Goal: Information Seeking & Learning: Find specific fact

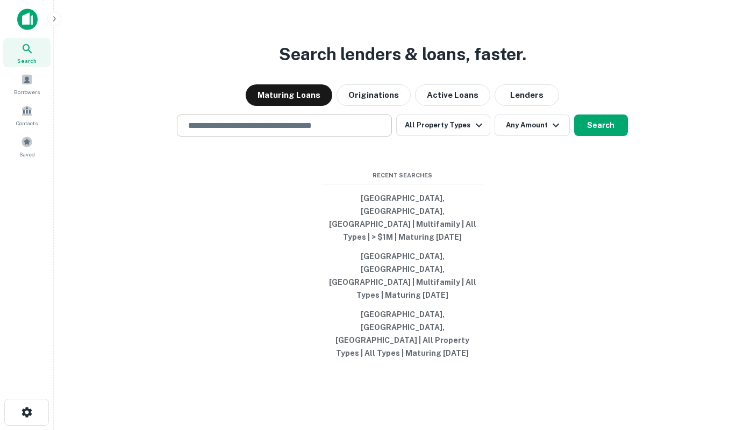
click at [259, 132] on input "text" at bounding box center [284, 125] width 205 height 12
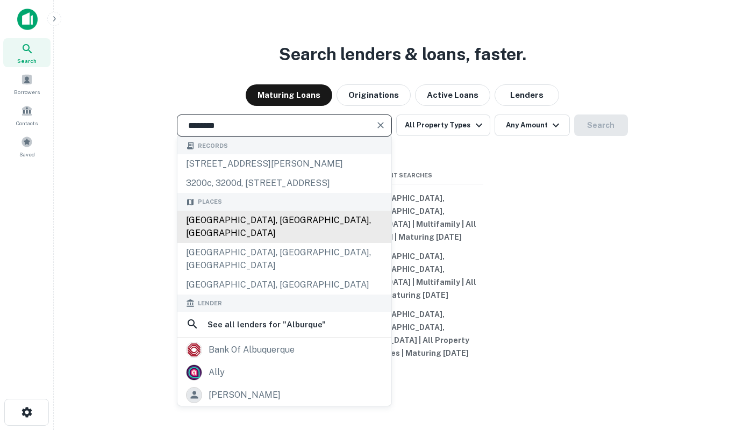
click at [276, 243] on div "[GEOGRAPHIC_DATA], [GEOGRAPHIC_DATA], [GEOGRAPHIC_DATA]" at bounding box center [284, 227] width 214 height 32
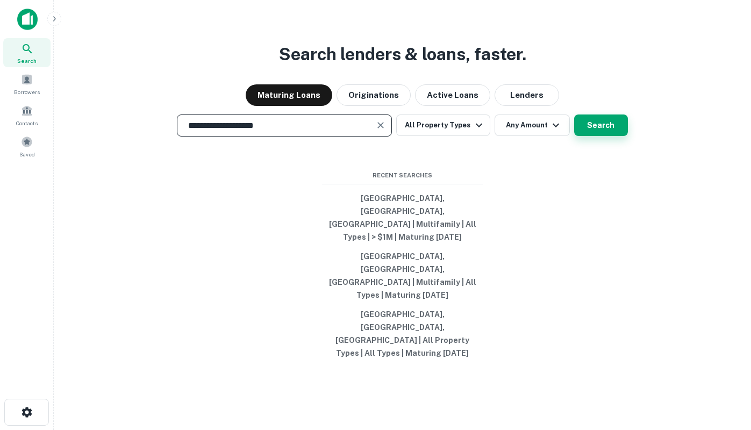
type input "**********"
click at [613, 136] on button "Search" at bounding box center [601, 124] width 54 height 21
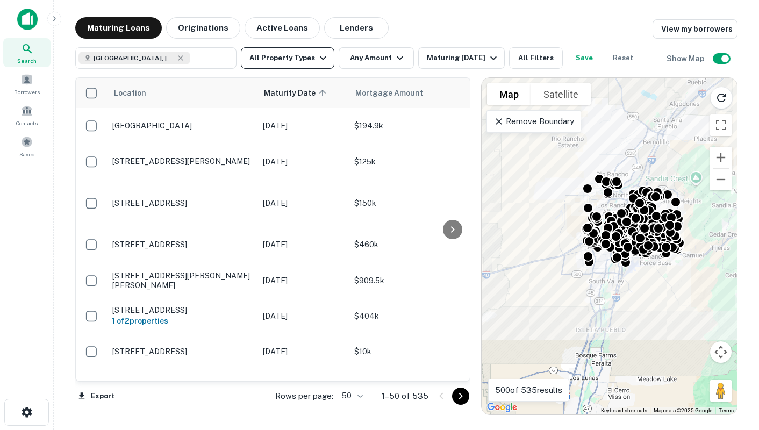
click at [281, 64] on button "All Property Types" at bounding box center [288, 57] width 94 height 21
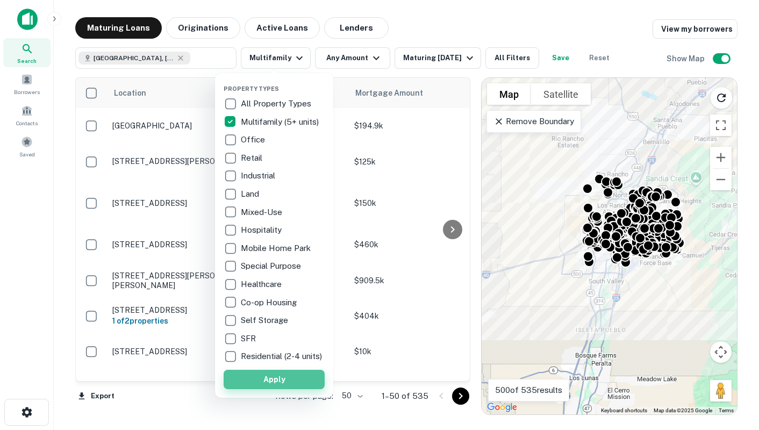
click at [272, 387] on button "Apply" at bounding box center [274, 379] width 101 height 19
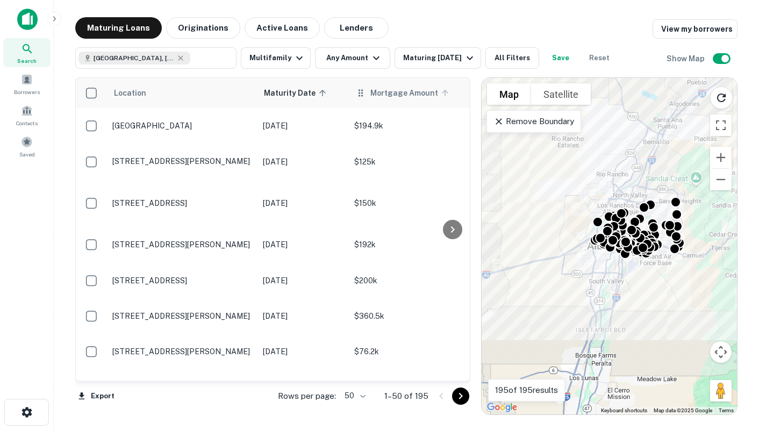
click at [377, 98] on span "Mortgage Amount" at bounding box center [411, 93] width 82 height 13
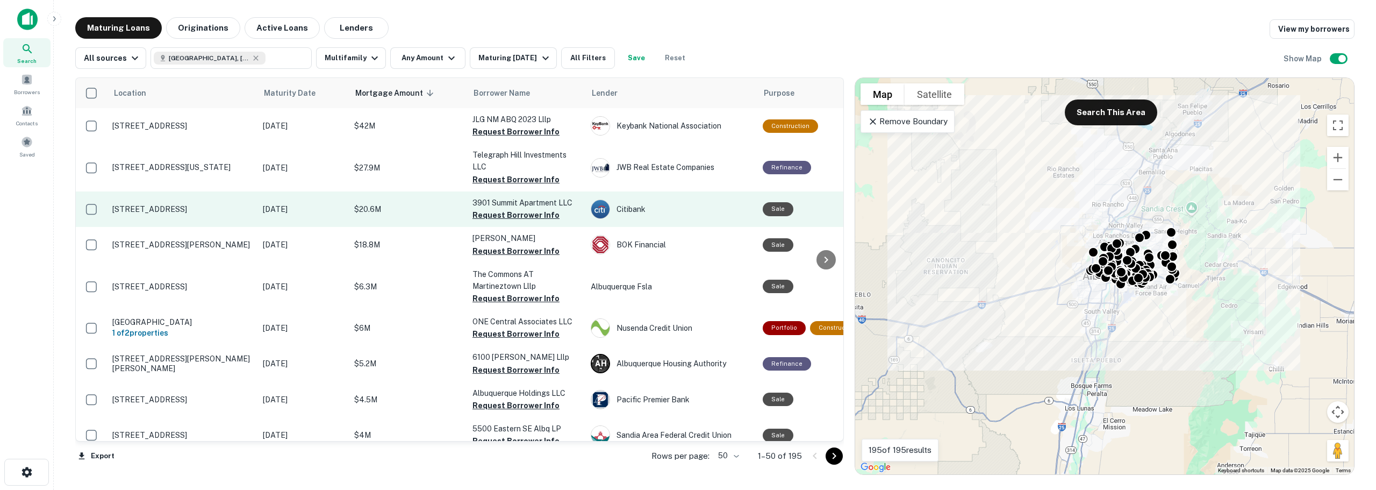
click at [236, 213] on p "[STREET_ADDRESS]" at bounding box center [182, 209] width 140 height 10
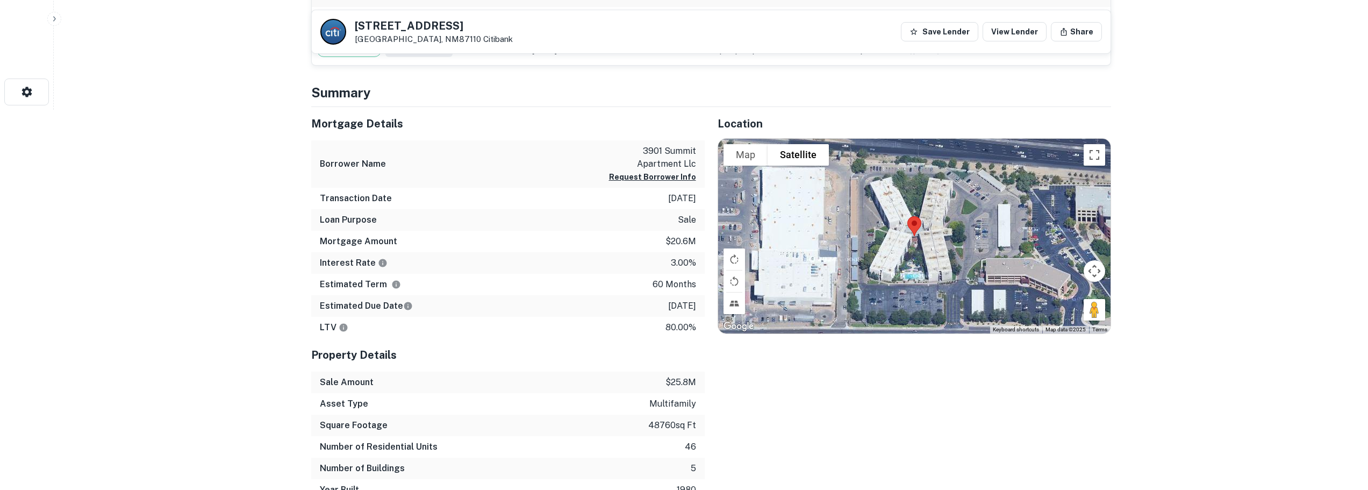
scroll to position [161, 0]
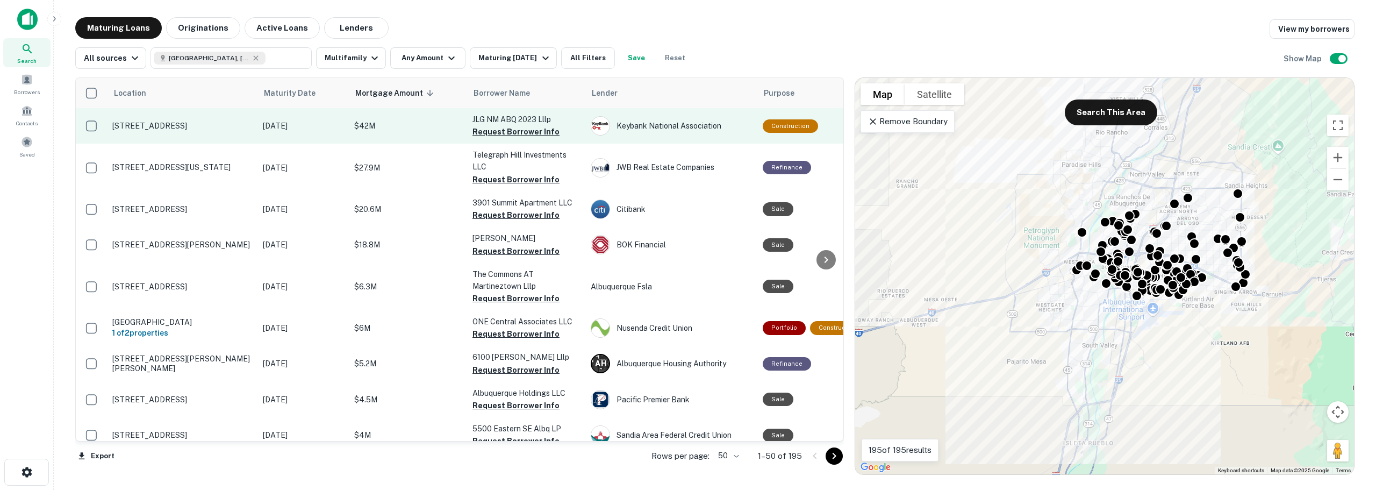
click at [306, 123] on p "[DATE]" at bounding box center [303, 126] width 81 height 12
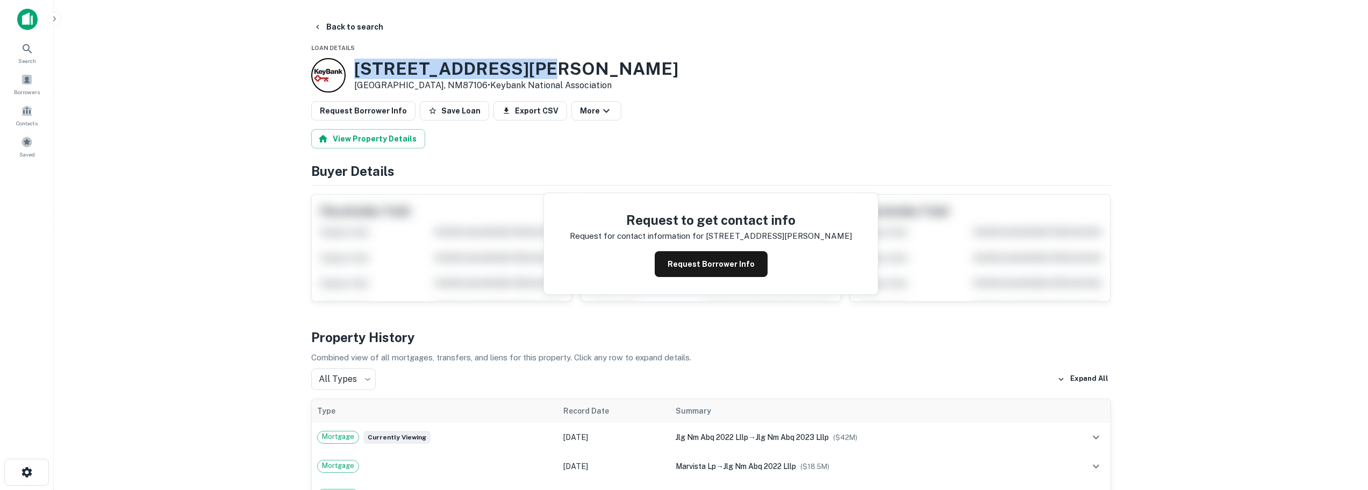
drag, startPoint x: 356, startPoint y: 66, endPoint x: 540, endPoint y: 61, distance: 183.9
click at [540, 61] on h3 "[STREET_ADDRESS][PERSON_NAME]" at bounding box center [516, 69] width 324 height 20
copy h3 "[STREET_ADDRESS][PERSON_NAME]"
click at [350, 106] on button "Request Borrower Info" at bounding box center [363, 110] width 104 height 19
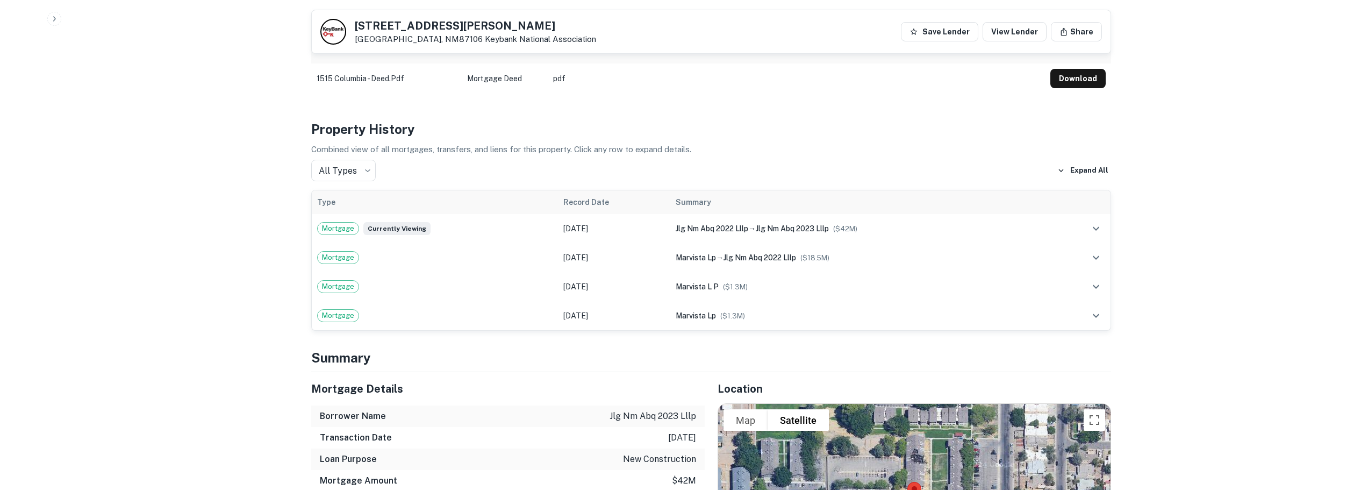
scroll to position [376, 0]
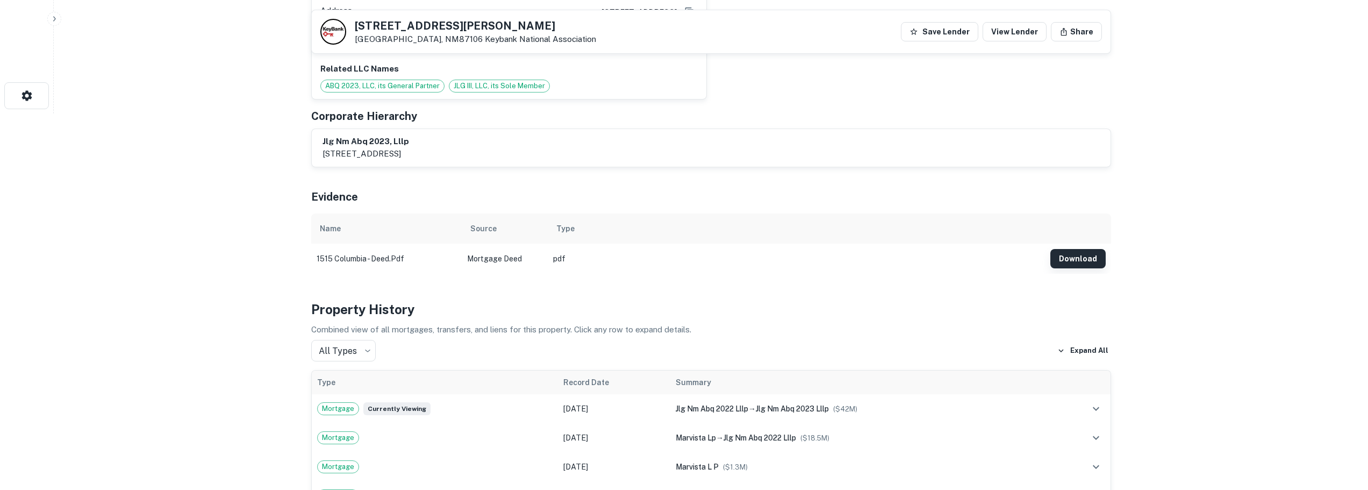
click at [750, 253] on button "Download" at bounding box center [1077, 258] width 55 height 19
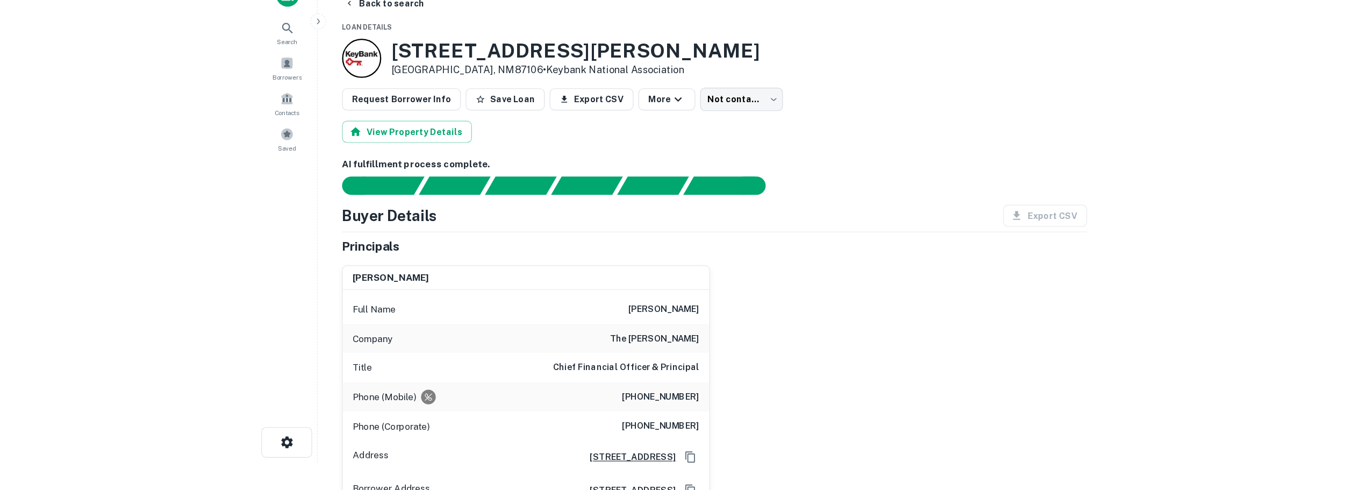
scroll to position [0, 0]
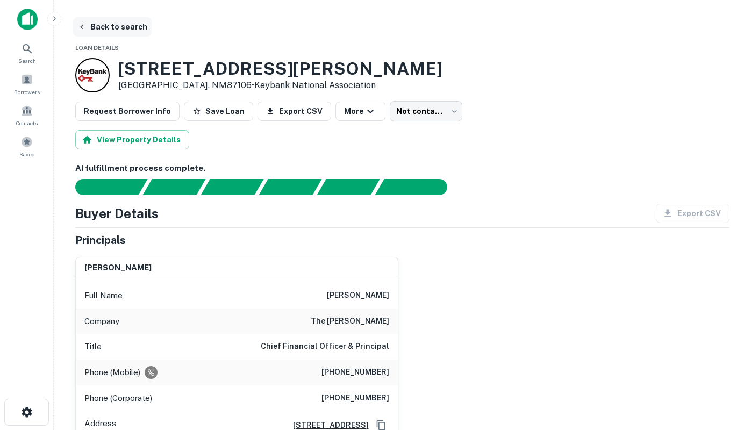
click at [78, 28] on icon "button" at bounding box center [81, 27] width 9 height 9
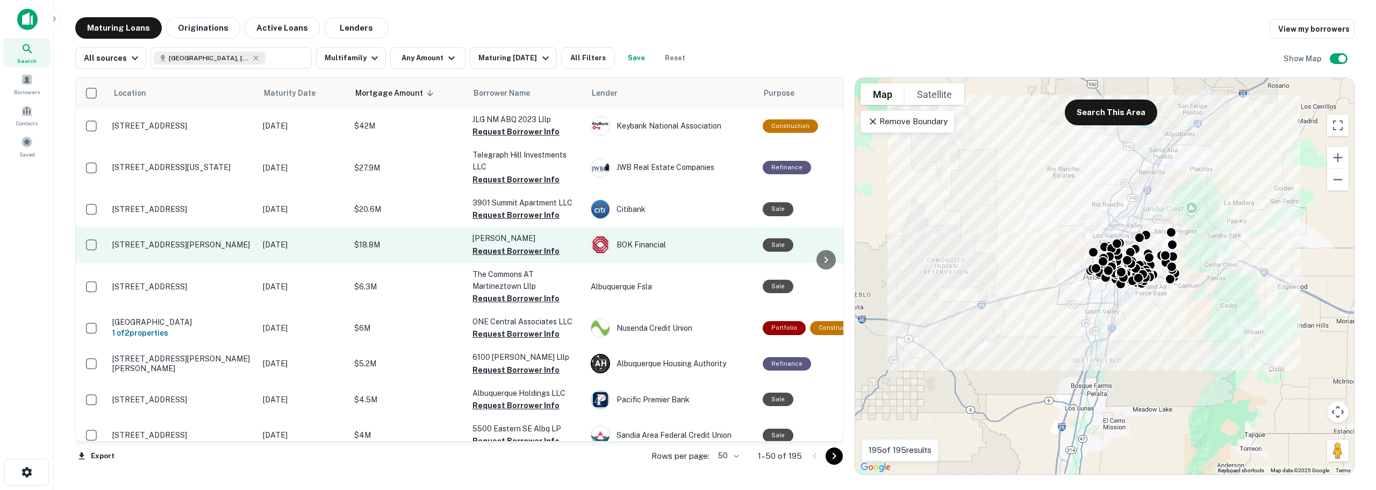
click at [239, 256] on td "[STREET_ADDRESS][PERSON_NAME]" at bounding box center [182, 244] width 150 height 35
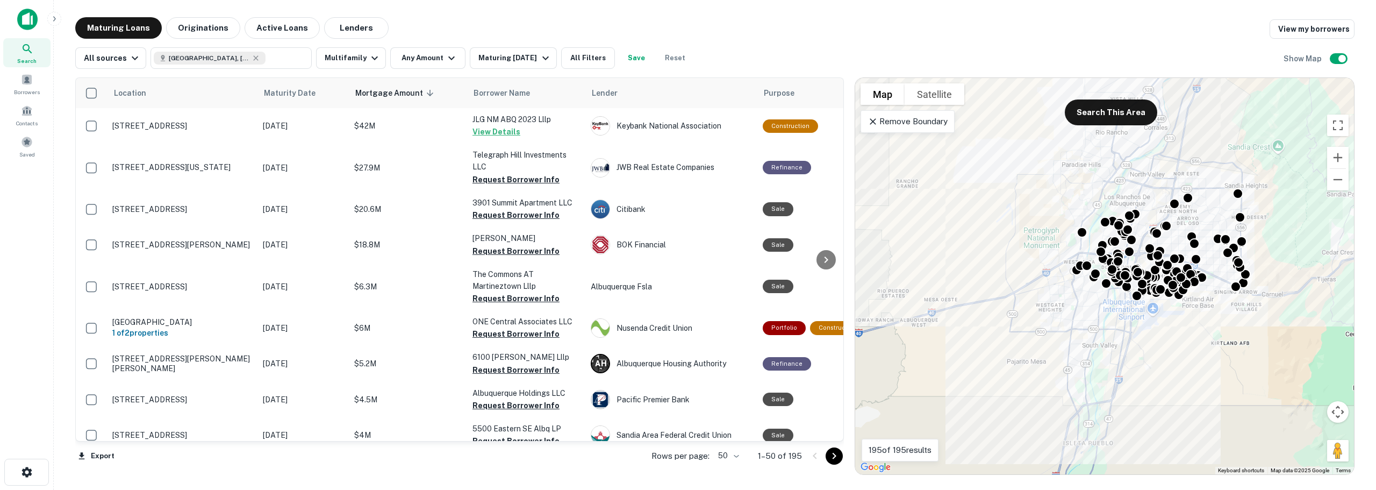
click at [27, 25] on img at bounding box center [27, 19] width 20 height 21
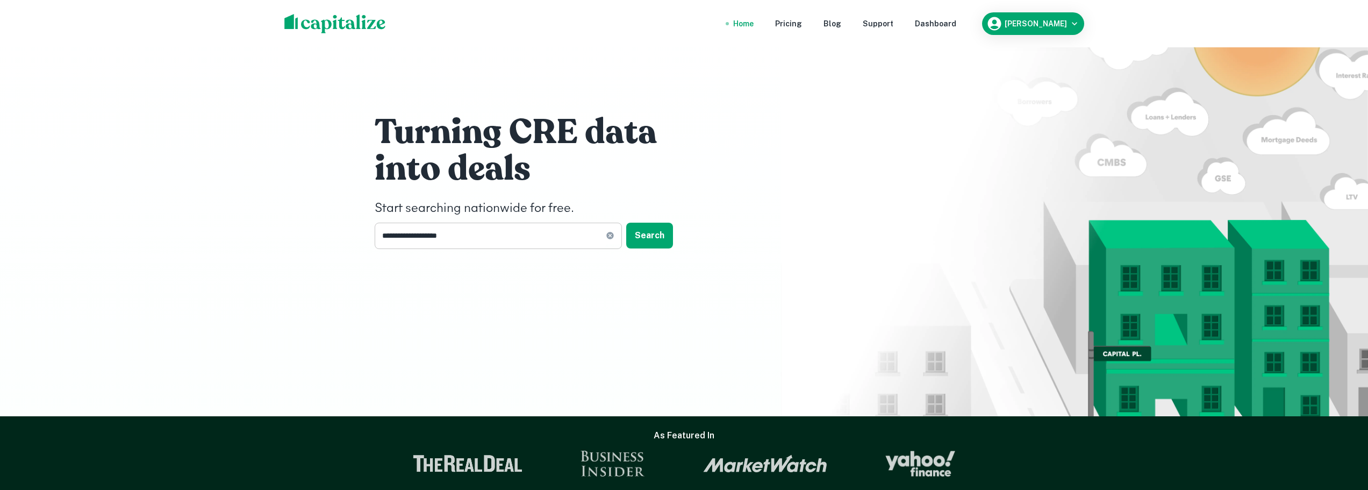
click at [404, 239] on input "**********" at bounding box center [490, 235] width 231 height 26
paste input "**********"
type input "**********"
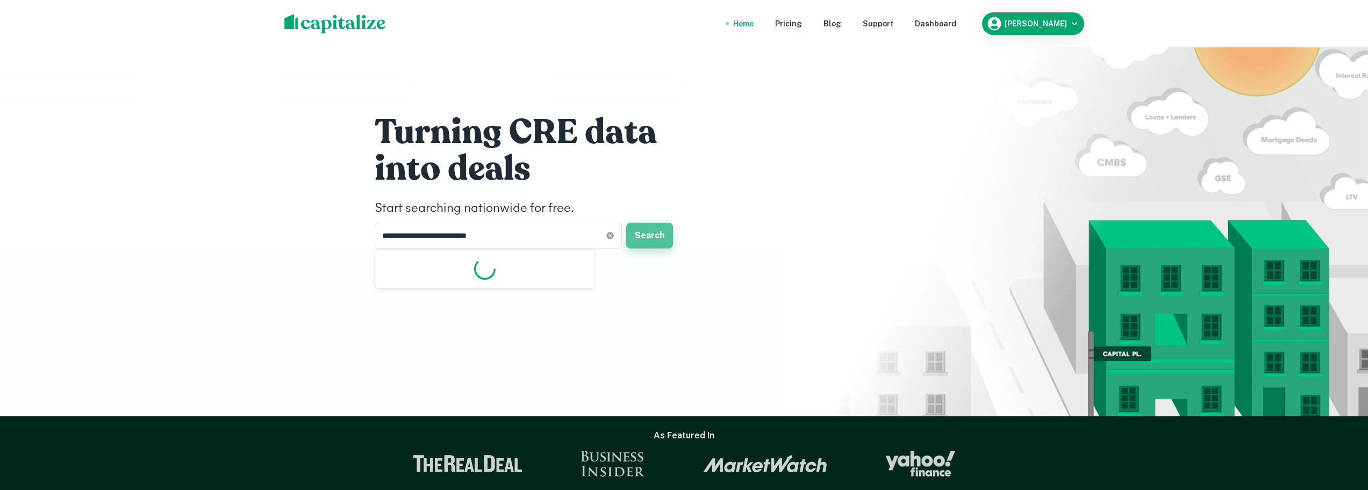
click at [640, 240] on button "Search" at bounding box center [649, 235] width 47 height 26
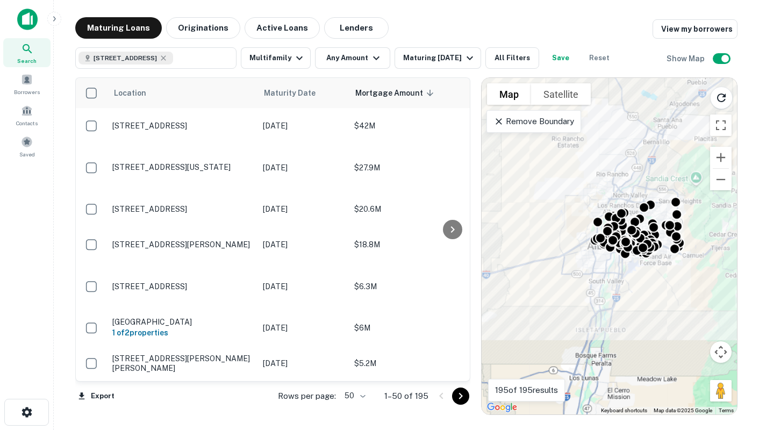
click at [26, 27] on img at bounding box center [27, 19] width 20 height 21
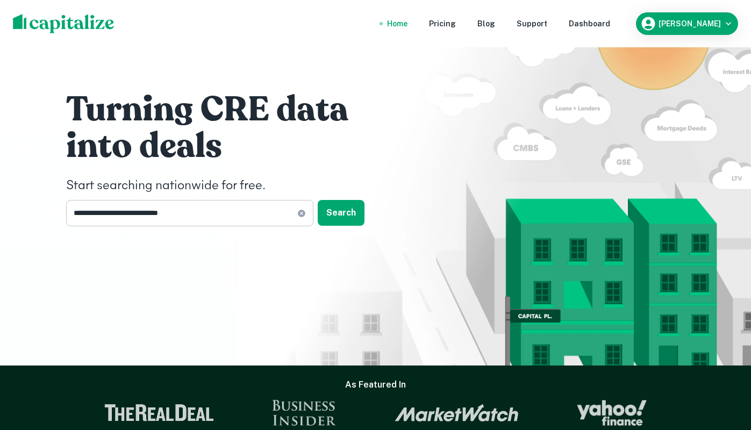
click at [231, 219] on input "**********" at bounding box center [181, 213] width 231 height 26
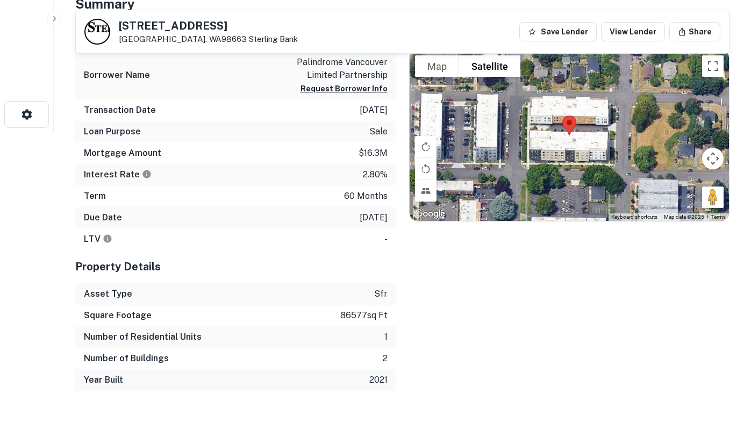
scroll to position [215, 0]
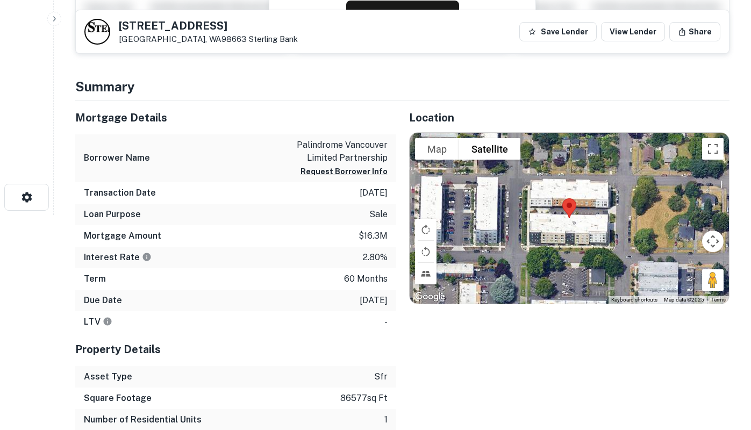
click at [42, 215] on html "Search Borrowers Contacts Saved Back to search [STREET_ADDRESS][GEOGRAPHIC_DATA…" at bounding box center [375, 0] width 751 height 430
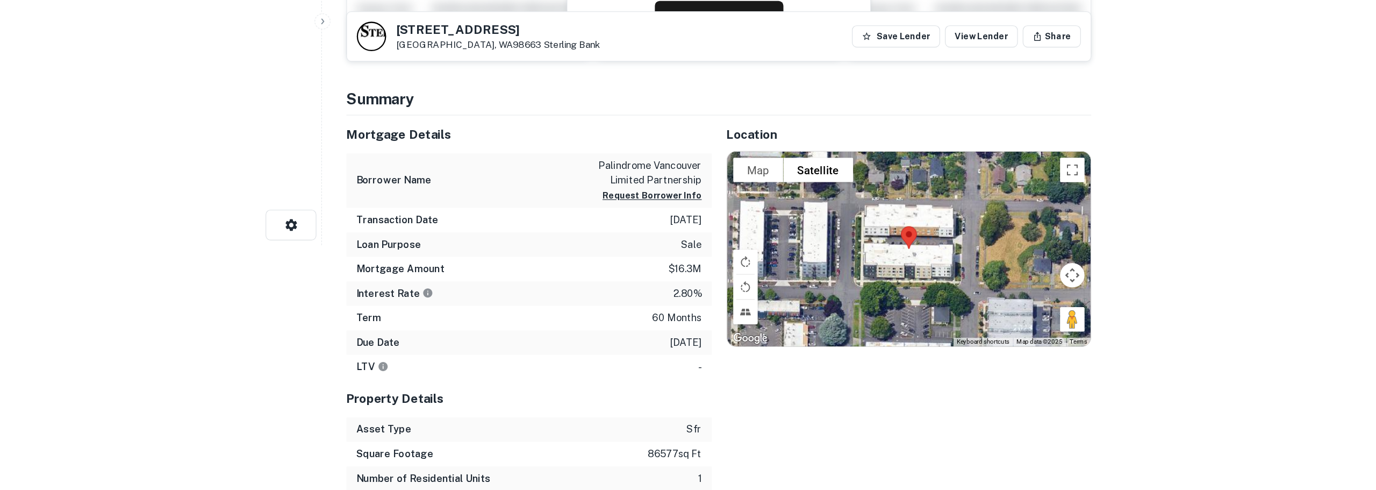
scroll to position [0, 0]
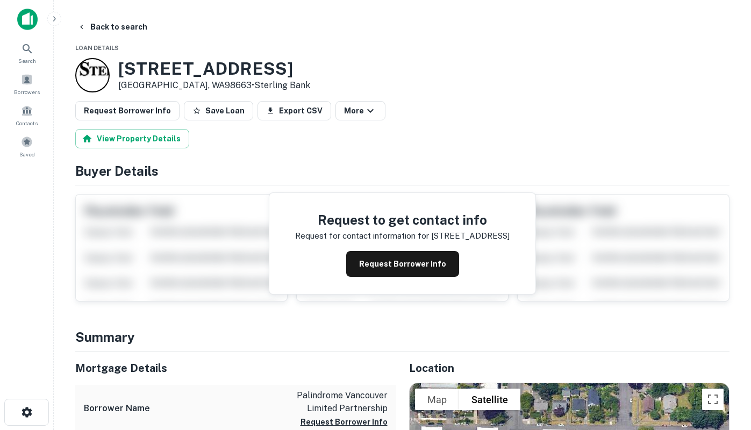
click at [23, 9] on img at bounding box center [27, 19] width 20 height 21
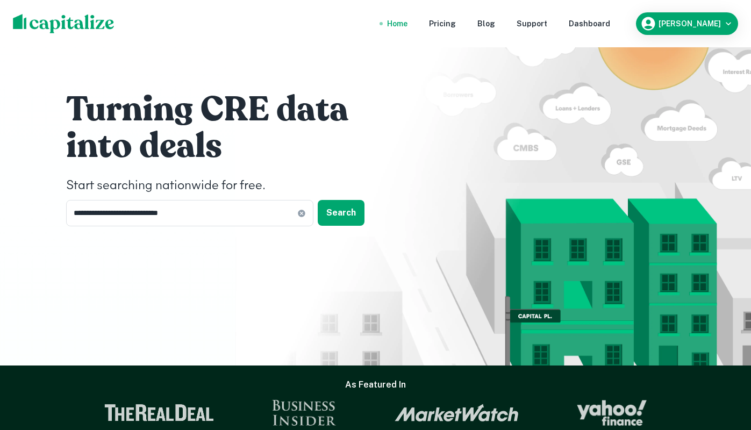
drag, startPoint x: 255, startPoint y: 159, endPoint x: 272, endPoint y: 170, distance: 21.0
click at [255, 159] on h1 "into deals" at bounding box center [227, 146] width 322 height 43
click at [207, 214] on input "**********" at bounding box center [181, 213] width 231 height 26
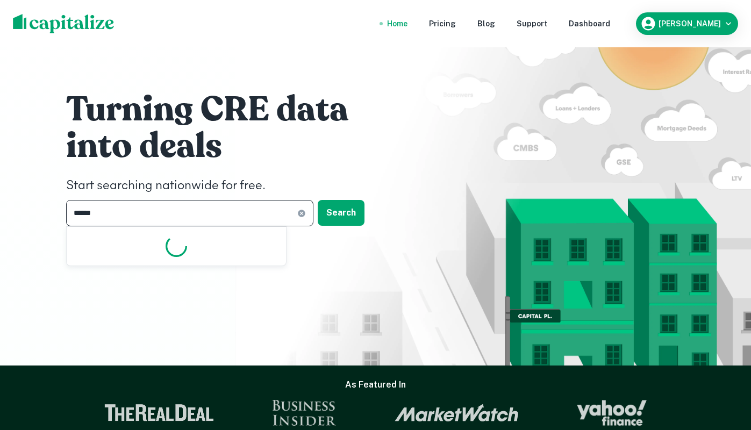
type input "*******"
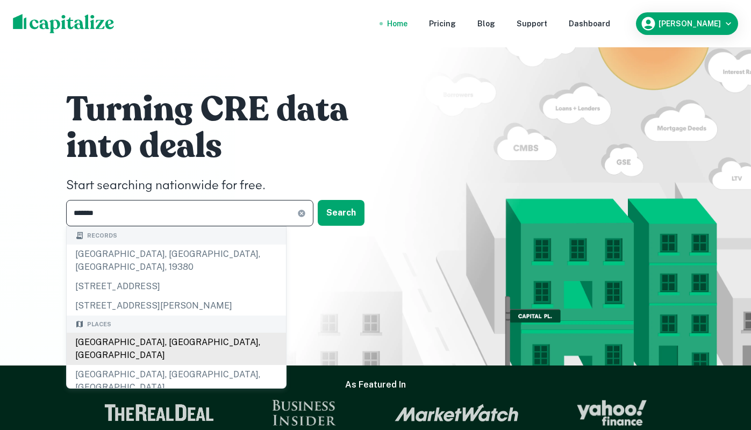
click at [141, 333] on div "[GEOGRAPHIC_DATA], [GEOGRAPHIC_DATA], [GEOGRAPHIC_DATA]" at bounding box center [176, 349] width 219 height 32
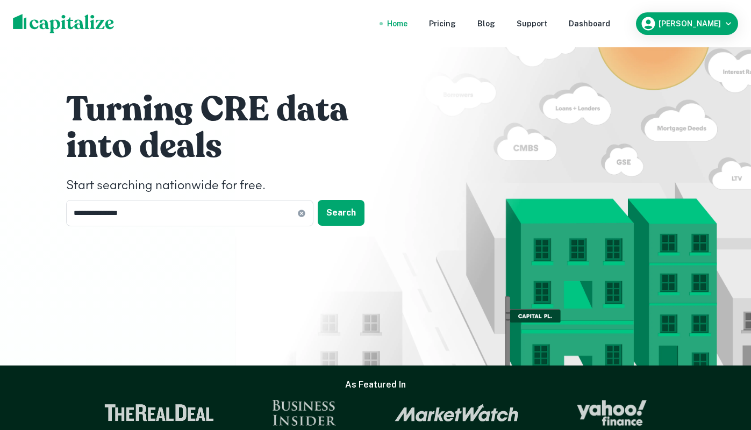
drag, startPoint x: 114, startPoint y: 273, endPoint x: 129, endPoint y: 252, distance: 25.5
click at [114, 273] on div "**********" at bounding box center [375, 161] width 645 height 322
click at [190, 207] on input "**********" at bounding box center [181, 213] width 231 height 26
click at [347, 217] on button "Search" at bounding box center [341, 213] width 47 height 26
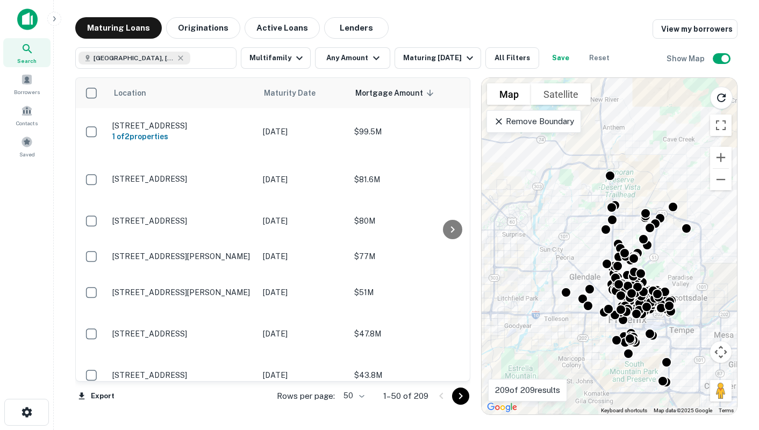
click at [30, 222] on div "Search Borrowers Contacts Saved" at bounding box center [26, 198] width 53 height 397
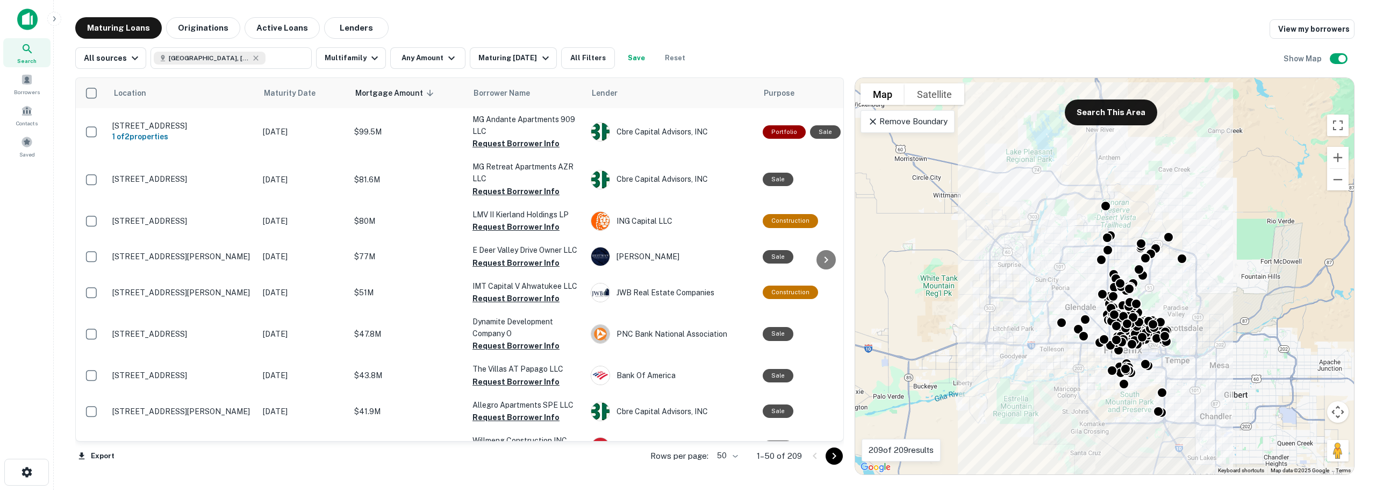
click at [10, 313] on div "Search Borrowers Contacts Saved" at bounding box center [26, 228] width 53 height 456
click at [539, 59] on icon "button" at bounding box center [545, 58] width 13 height 13
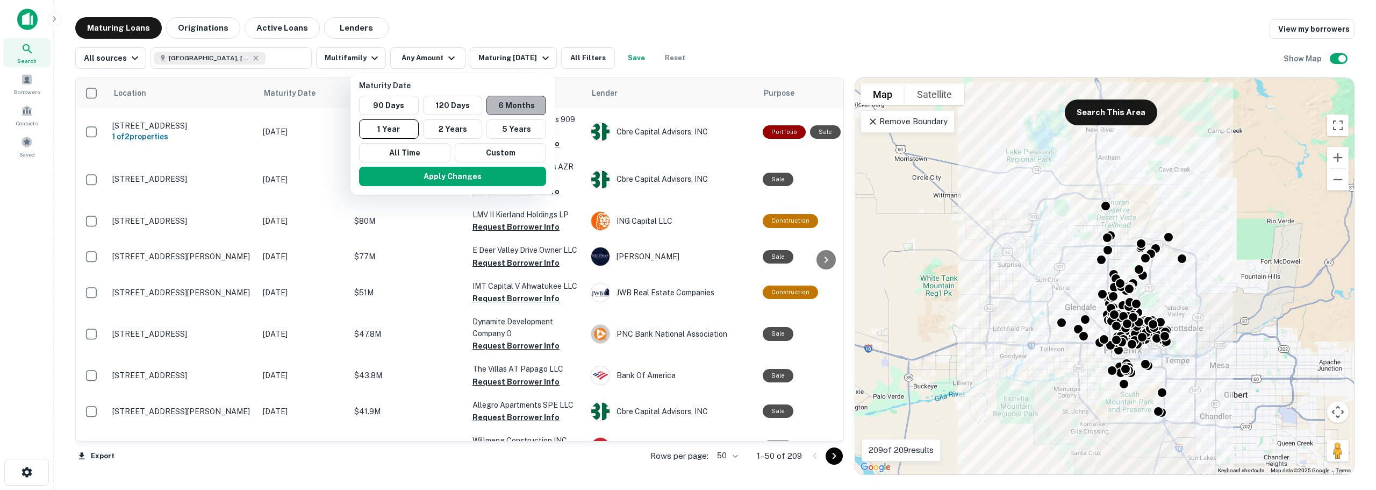
click at [500, 107] on button "6 Months" at bounding box center [516, 105] width 60 height 19
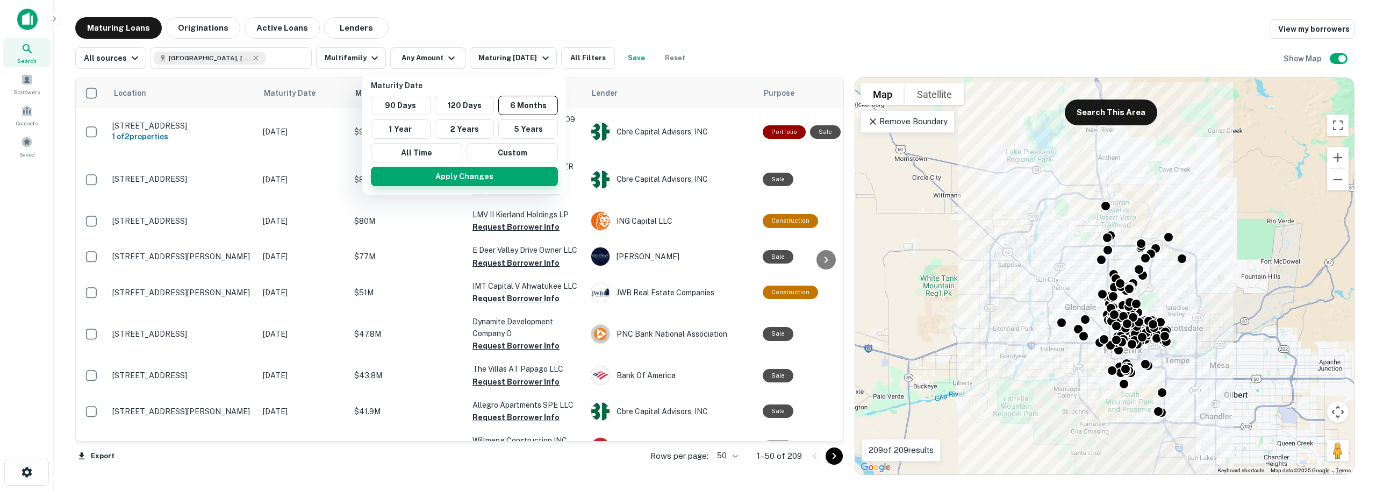
click at [490, 178] on button "Apply Changes" at bounding box center [464, 176] width 187 height 19
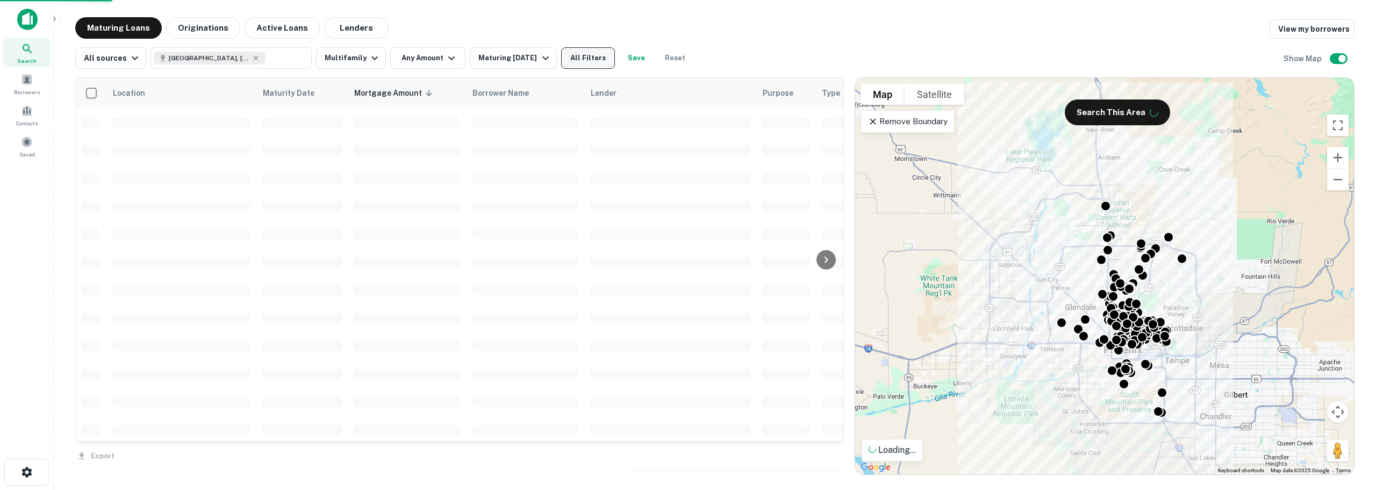
click at [589, 58] on button "All Filters" at bounding box center [588, 57] width 54 height 21
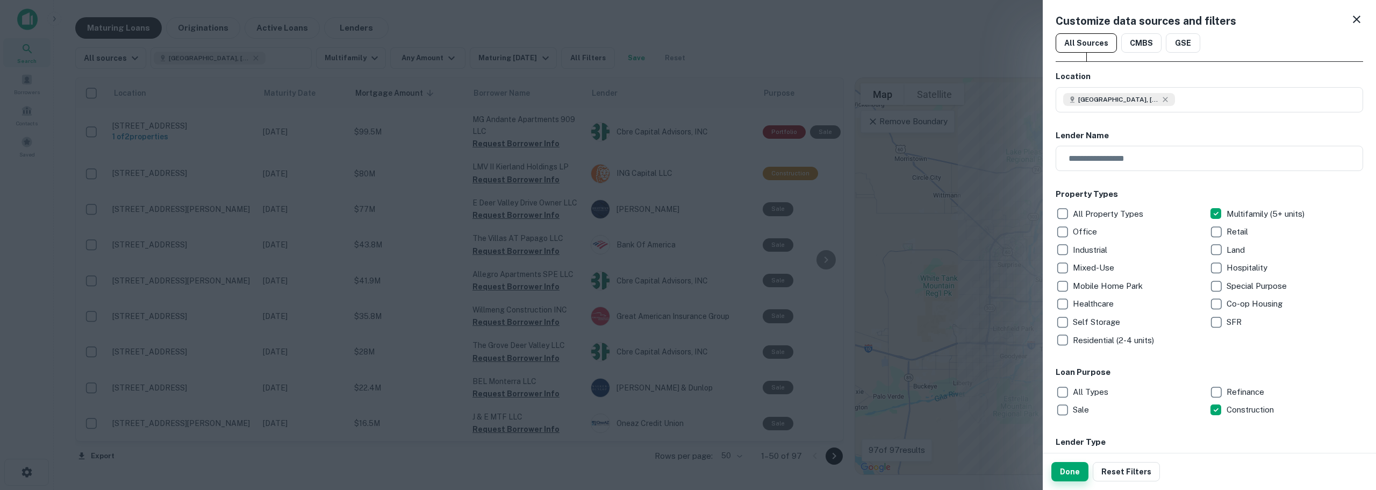
click at [750, 429] on button "Done" at bounding box center [1069, 471] width 37 height 19
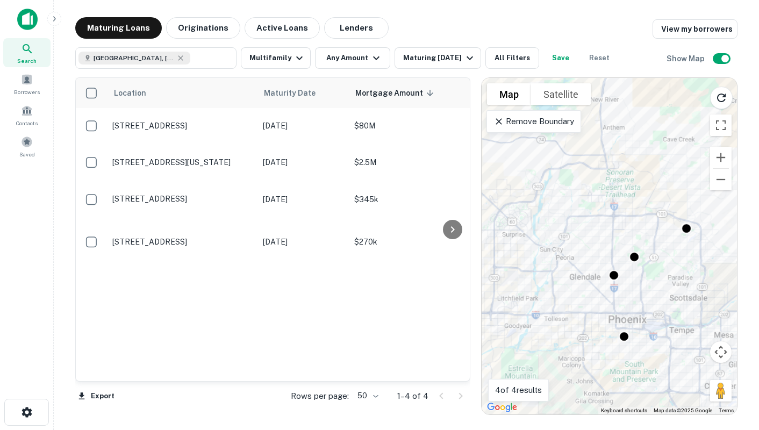
click at [195, 293] on div "Location Maturity Date Mortgage Amount sorted descending Borrower Name Lender P…" at bounding box center [273, 229] width 394 height 303
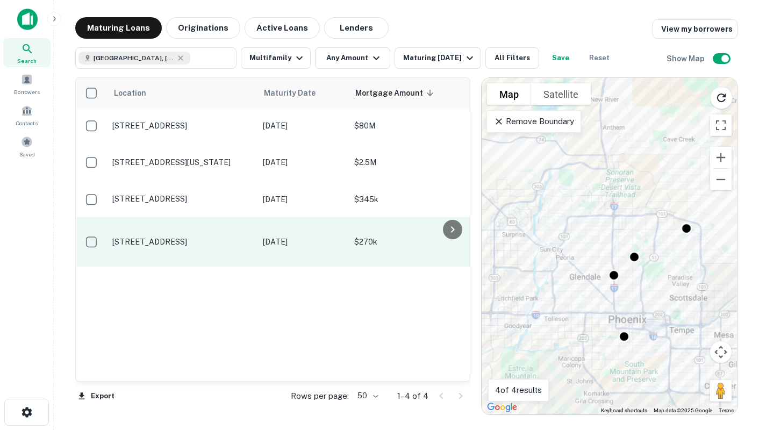
drag, startPoint x: 143, startPoint y: 304, endPoint x: 197, endPoint y: 248, distance: 77.9
click at [143, 304] on div "Location Maturity Date Mortgage Amount sorted descending Borrower Name Lender P…" at bounding box center [273, 229] width 394 height 303
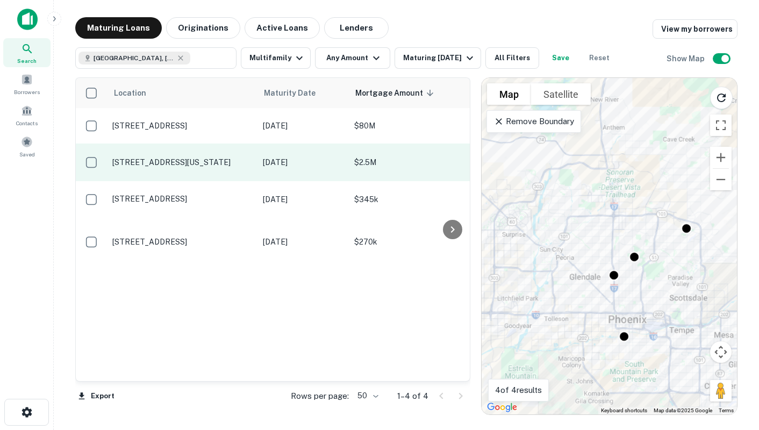
click at [262, 175] on td "[DATE]" at bounding box center [302, 162] width 91 height 38
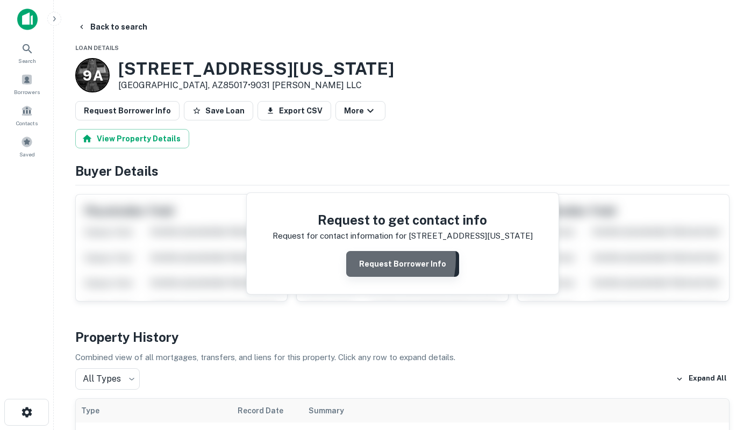
click at [370, 259] on button "Request Borrower Info" at bounding box center [402, 264] width 113 height 26
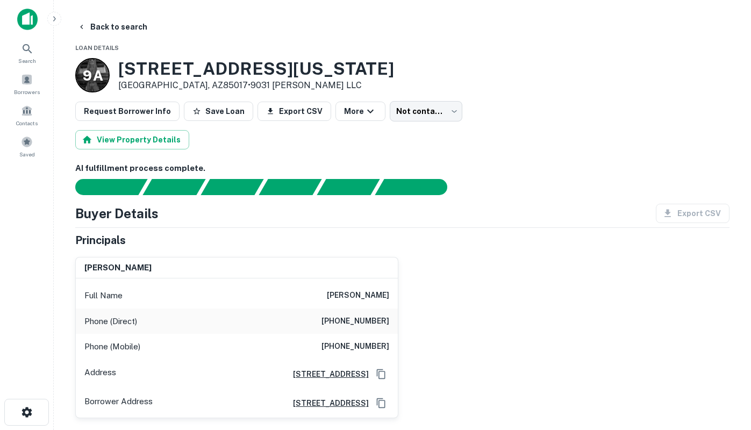
click at [100, 249] on div "[PERSON_NAME] Full Name [PERSON_NAME] Phone (Direct) [PHONE_NUMBER] Phone (Mobi…" at bounding box center [233, 333] width 332 height 170
drag, startPoint x: 322, startPoint y: 293, endPoint x: 394, endPoint y: 293, distance: 72.0
click at [394, 293] on div "Full Name [PERSON_NAME]" at bounding box center [237, 296] width 322 height 26
copy h6 "[PERSON_NAME]"
click at [78, 27] on icon "button" at bounding box center [81, 27] width 9 height 9
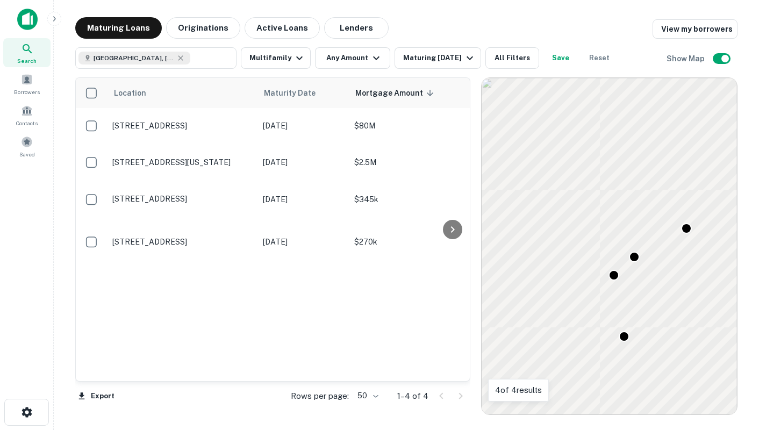
click at [13, 253] on div "Search Borrowers Contacts Saved" at bounding box center [26, 198] width 53 height 397
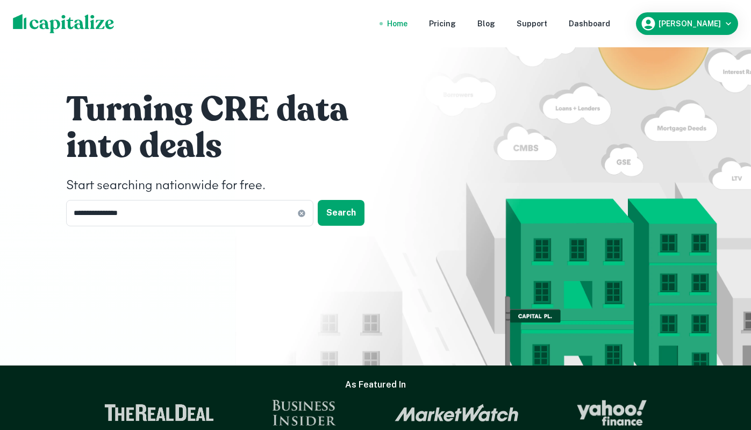
click at [63, 271] on div "**********" at bounding box center [375, 161] width 645 height 322
click at [149, 209] on input "**********" at bounding box center [181, 213] width 231 height 26
type input "*********"
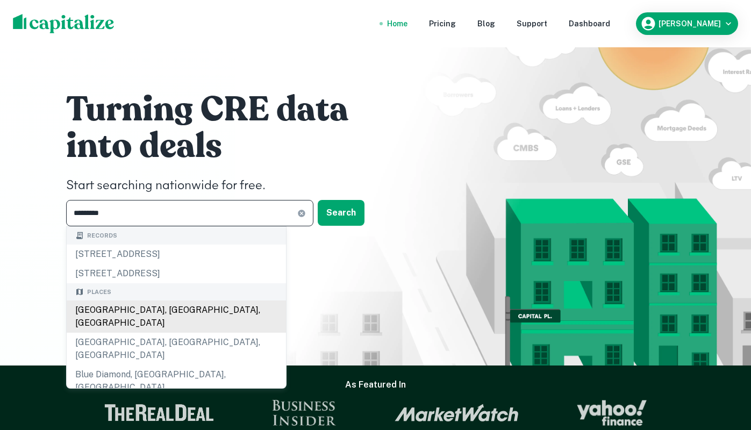
click at [137, 304] on div "[GEOGRAPHIC_DATA], [GEOGRAPHIC_DATA], [GEOGRAPHIC_DATA]" at bounding box center [176, 316] width 219 height 32
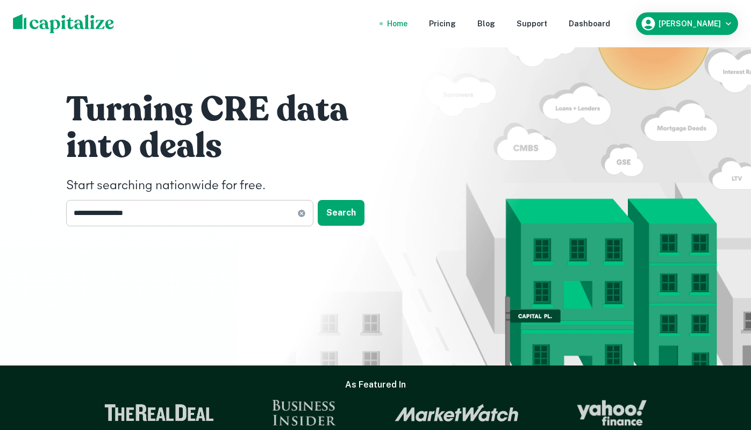
click at [154, 212] on input "**********" at bounding box center [181, 213] width 231 height 26
drag, startPoint x: 329, startPoint y: 216, endPoint x: 185, endPoint y: 235, distance: 145.3
click at [329, 215] on button "Search" at bounding box center [341, 213] width 47 height 26
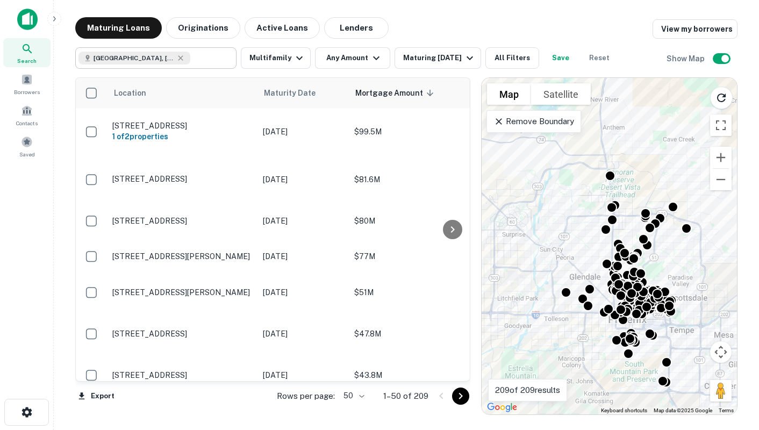
drag, startPoint x: 153, startPoint y: 60, endPoint x: 135, endPoint y: 56, distance: 17.6
click at [176, 60] on icon at bounding box center [180, 58] width 9 height 9
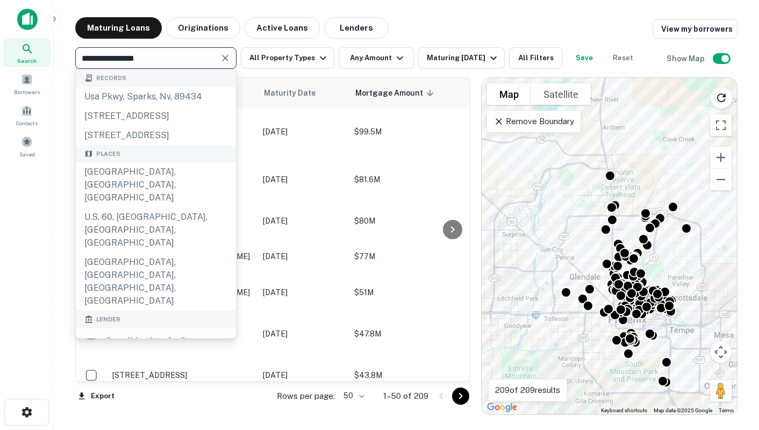
click at [135, 56] on input "**********" at bounding box center [146, 58] width 137 height 15
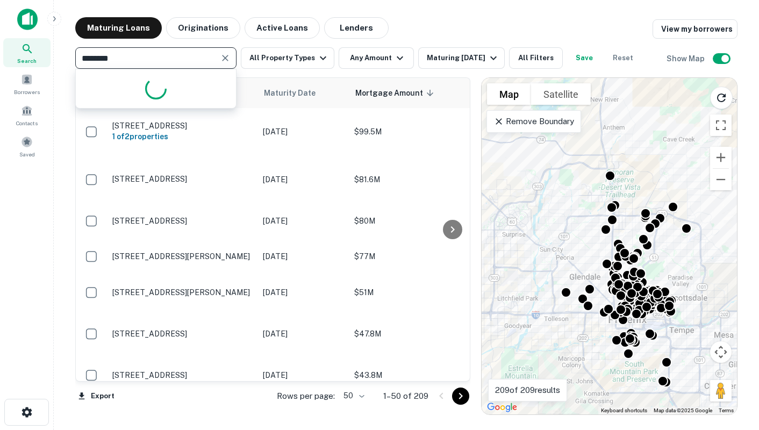
type input "*********"
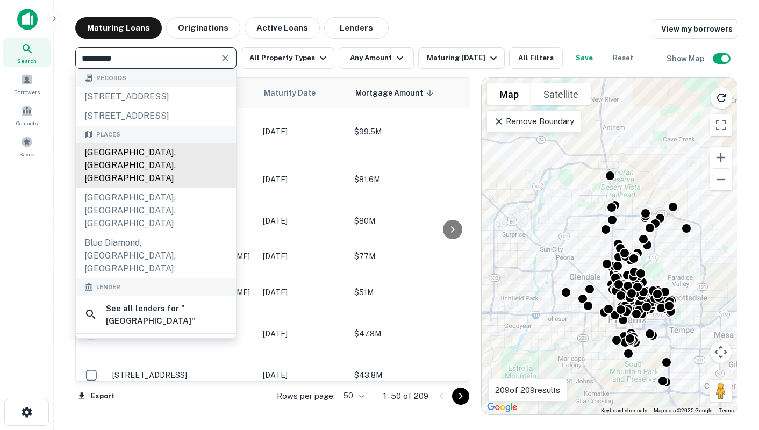
click at [143, 174] on div "[GEOGRAPHIC_DATA], [GEOGRAPHIC_DATA], [GEOGRAPHIC_DATA]" at bounding box center [156, 165] width 160 height 45
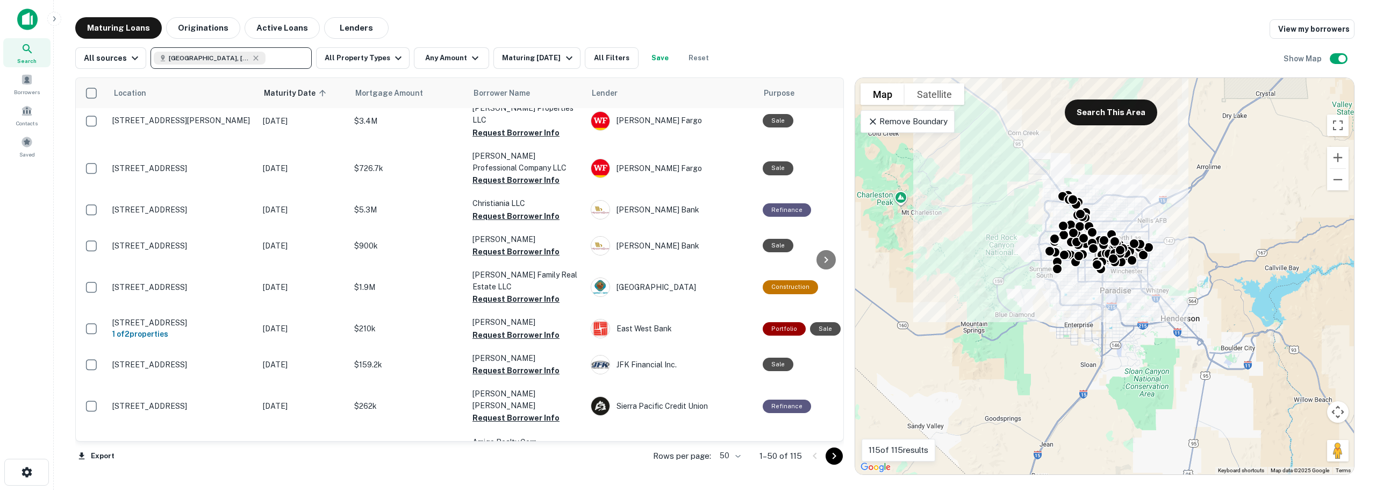
scroll to position [645, 0]
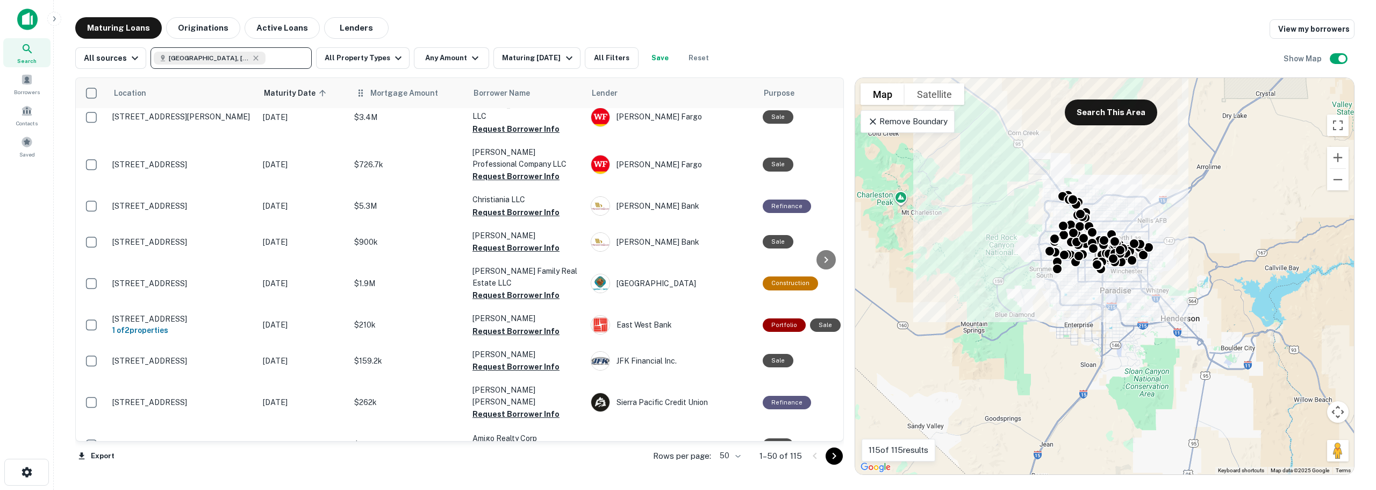
click at [368, 90] on div "Mortgage Amount" at bounding box center [407, 93] width 105 height 13
click at [367, 96] on div "Mortgage Amount" at bounding box center [407, 93] width 105 height 13
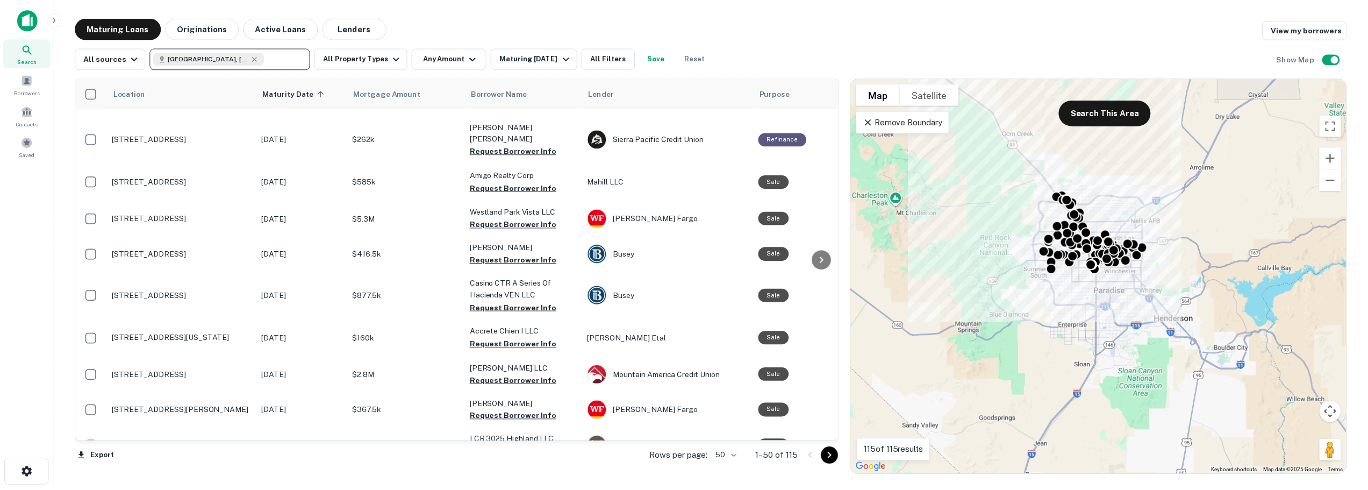
scroll to position [1082, 0]
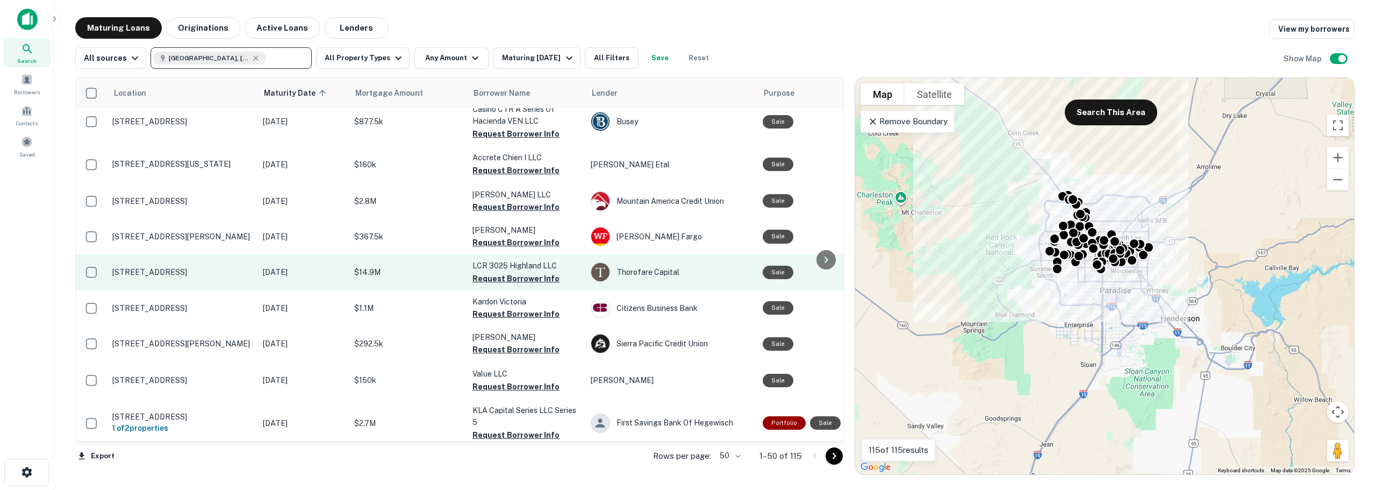
click at [378, 254] on td "$14.9M" at bounding box center [408, 271] width 118 height 35
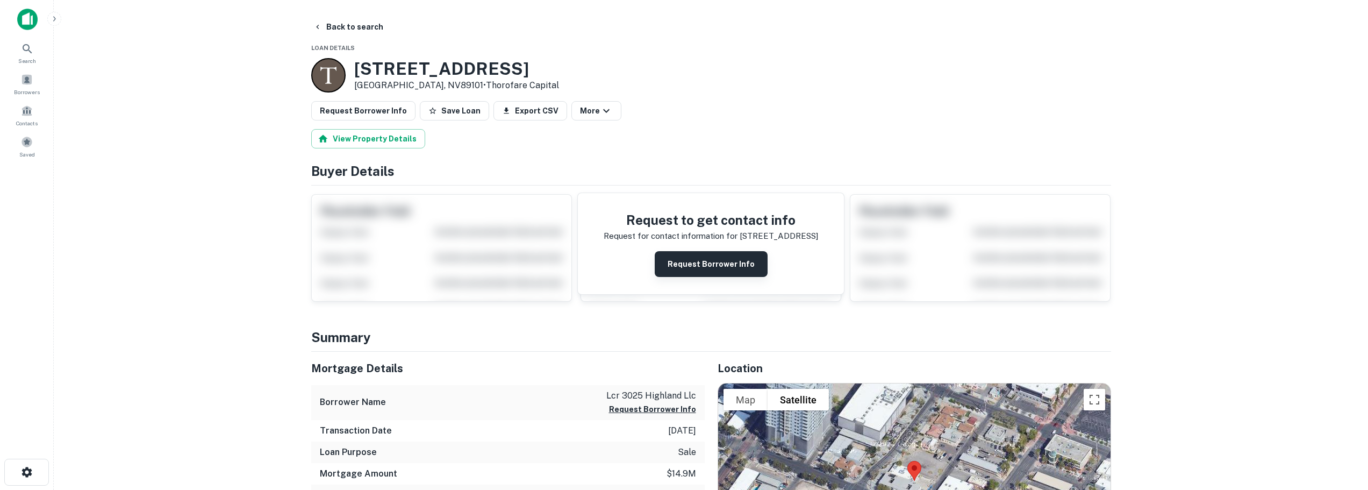
click at [695, 257] on button "Request Borrower Info" at bounding box center [711, 264] width 113 height 26
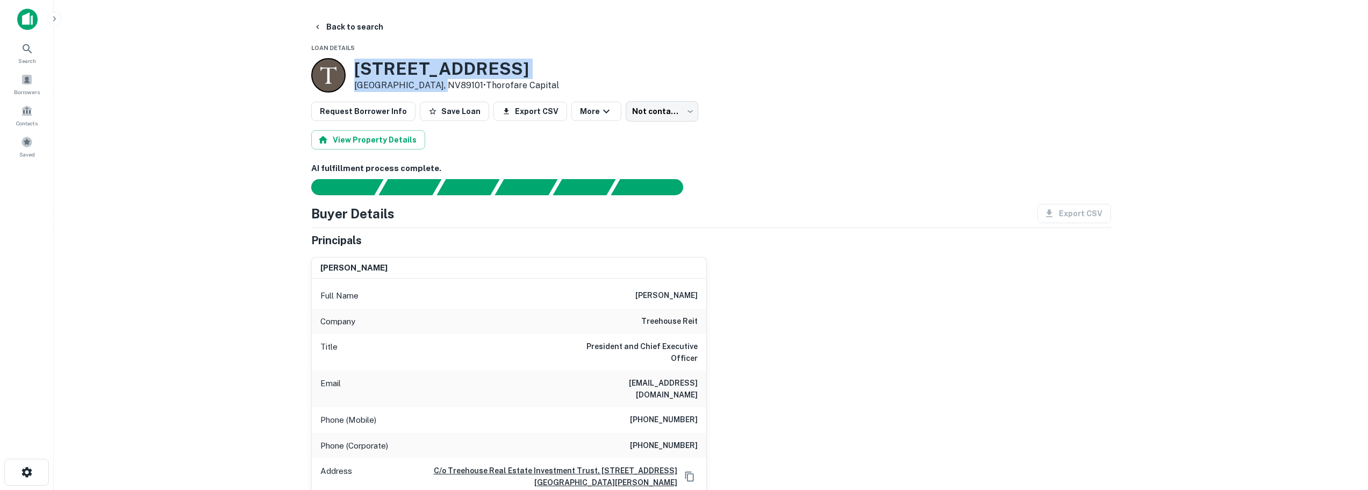
drag, startPoint x: 354, startPoint y: 67, endPoint x: 436, endPoint y: 83, distance: 83.7
click at [436, 83] on div "[STREET_ADDRESS] • Thorofare Capital" at bounding box center [456, 75] width 205 height 33
copy div "[STREET_ADDRESS]"
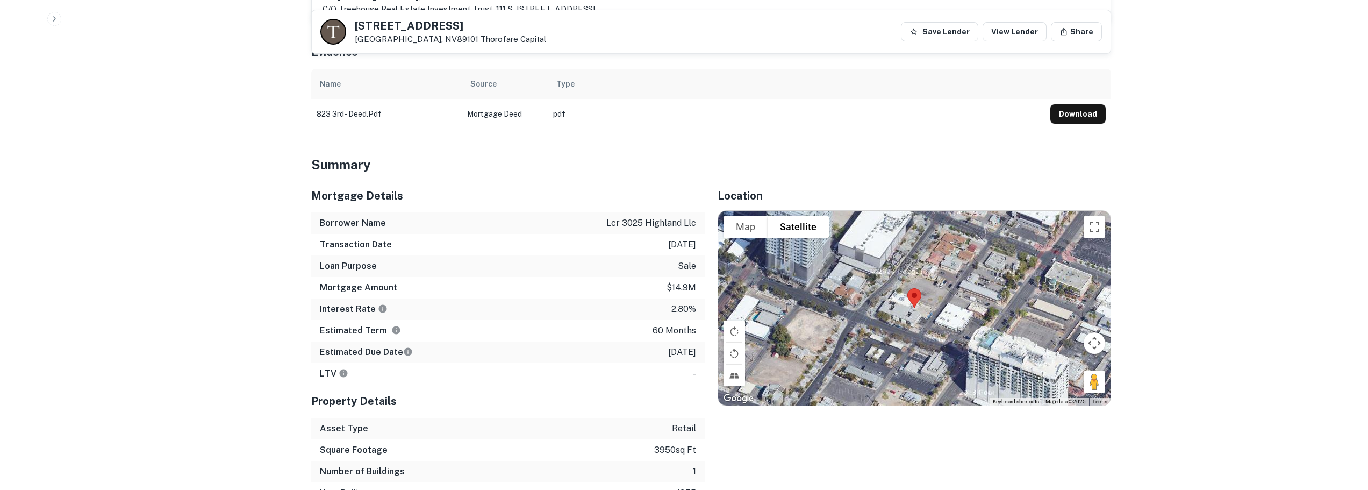
scroll to position [606, 0]
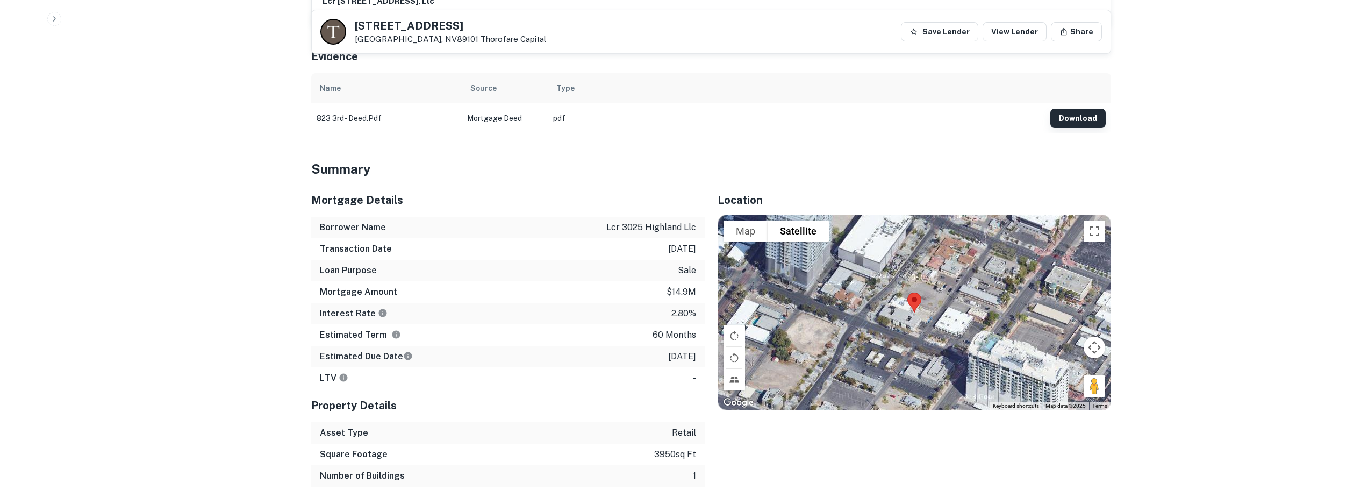
click at [750, 120] on button "Download" at bounding box center [1077, 118] width 55 height 19
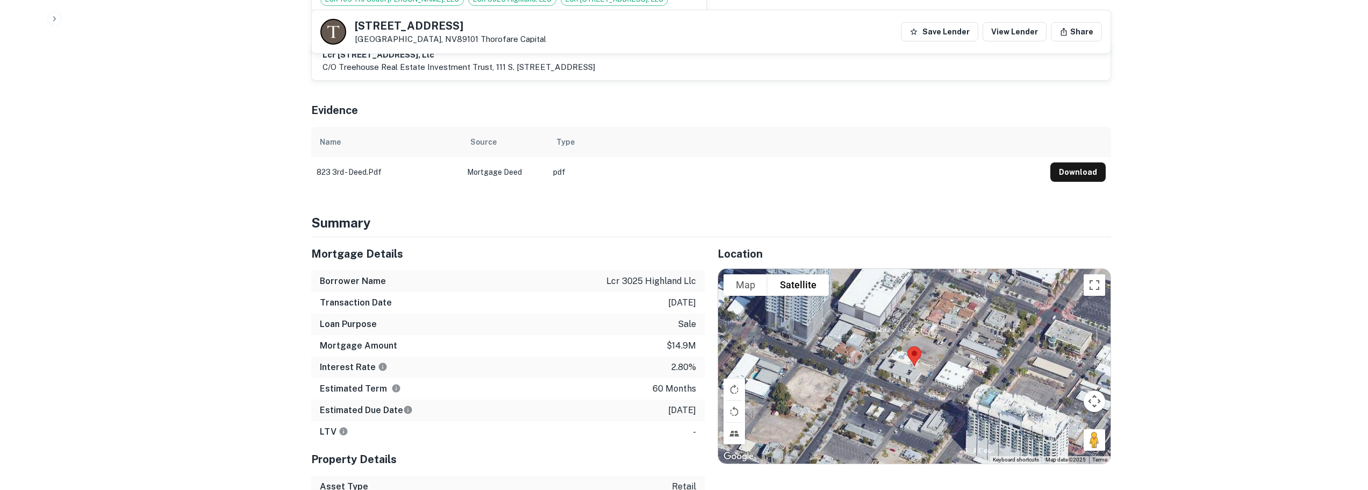
scroll to position [68, 0]
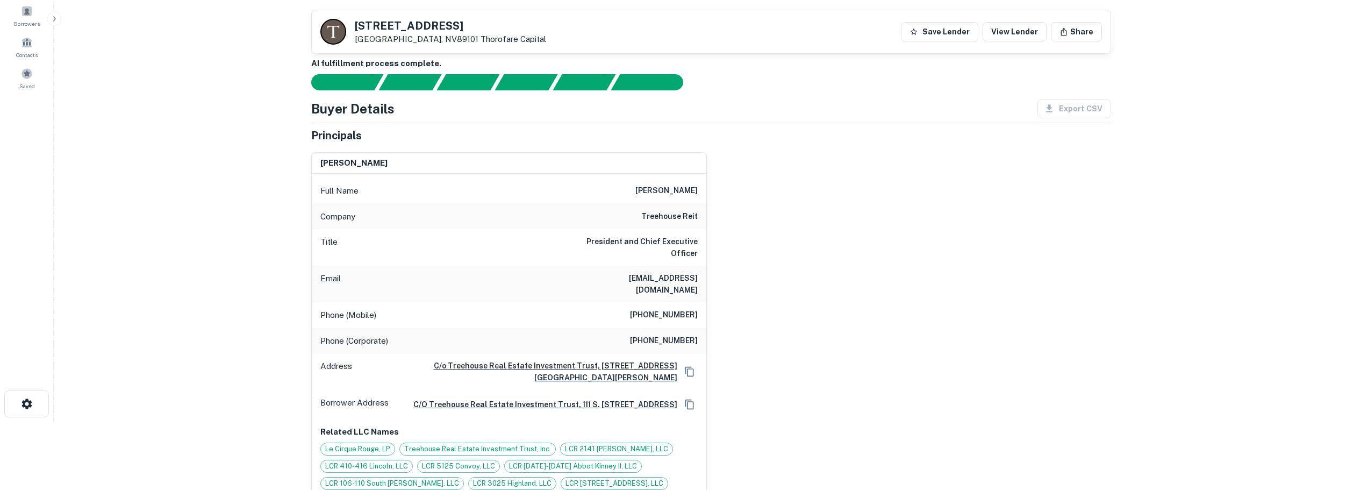
drag, startPoint x: 625, startPoint y: 187, endPoint x: 714, endPoint y: 191, distance: 88.8
click at [714, 191] on div "[PERSON_NAME] Full Name [PERSON_NAME] Company treehouse reit Title President an…" at bounding box center [707, 319] width 808 height 353
copy h6 "[PERSON_NAME]"
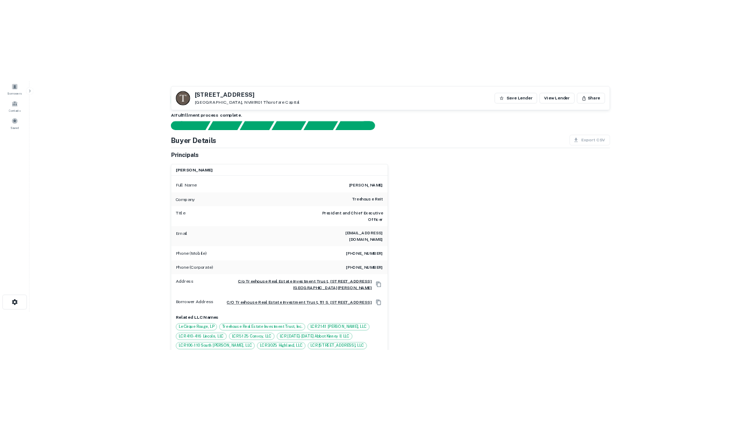
scroll to position [0, 0]
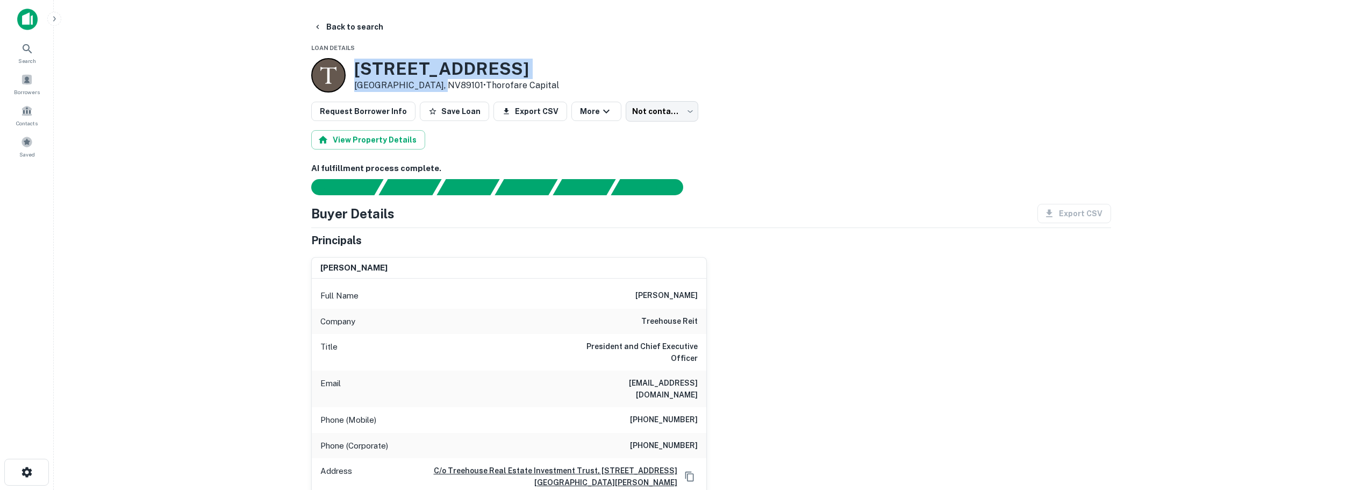
drag, startPoint x: 357, startPoint y: 67, endPoint x: 435, endPoint y: 85, distance: 80.0
click at [435, 85] on div "[STREET_ADDRESS] • Thorofare Capital" at bounding box center [456, 75] width 205 height 33
copy div "[STREET_ADDRESS]"
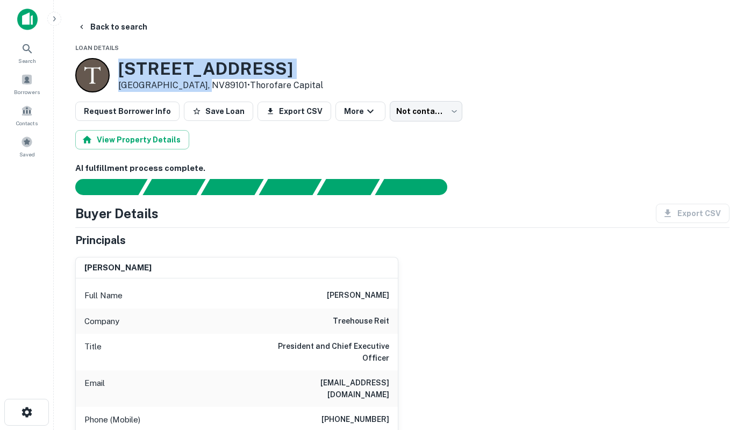
scroll to position [107, 0]
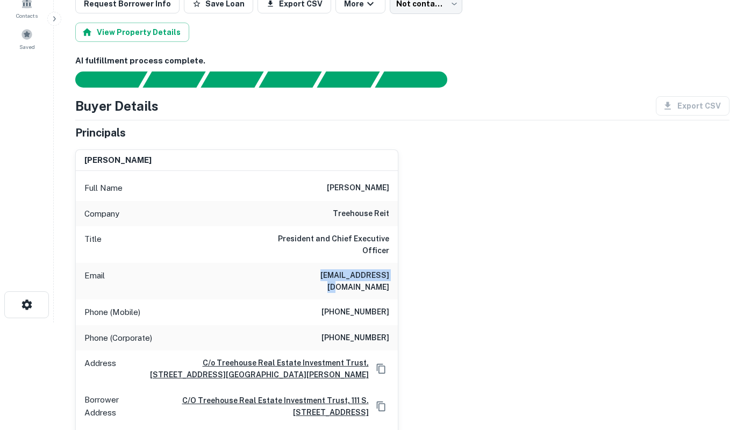
drag, startPoint x: 312, startPoint y: 272, endPoint x: 386, endPoint y: 278, distance: 74.9
click at [386, 278] on div "Email [EMAIL_ADDRESS][DOMAIN_NAME]" at bounding box center [237, 281] width 322 height 37
copy h6 "[EMAIL_ADDRESS][DOMAIN_NAME]"
click at [612, 169] on div "[PERSON_NAME] Full Name [PERSON_NAME] Company treehouse reit Title President an…" at bounding box center [398, 330] width 663 height 379
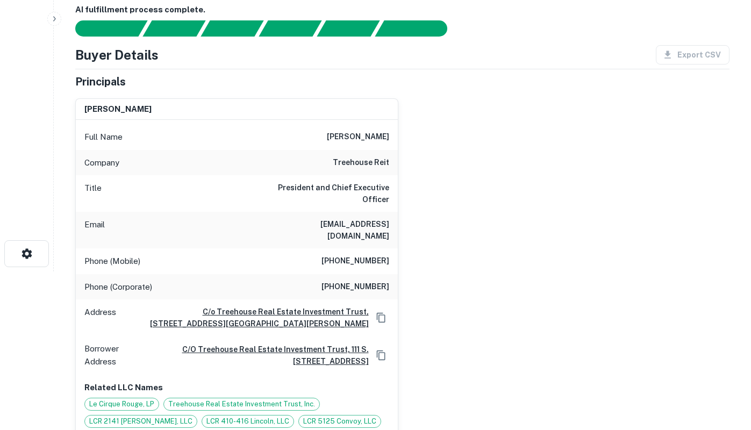
scroll to position [215, 0]
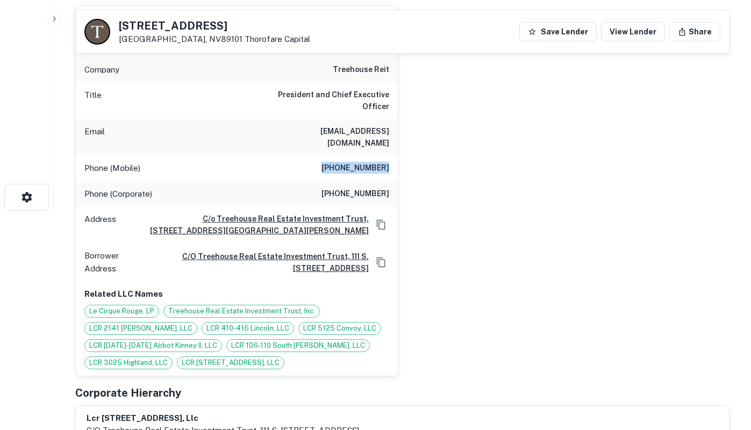
drag, startPoint x: 328, startPoint y: 156, endPoint x: 391, endPoint y: 158, distance: 62.9
click at [391, 158] on div "Phone (Mobile) [PHONE_NUMBER]" at bounding box center [237, 168] width 322 height 26
copy h6 "[PHONE_NUMBER]"
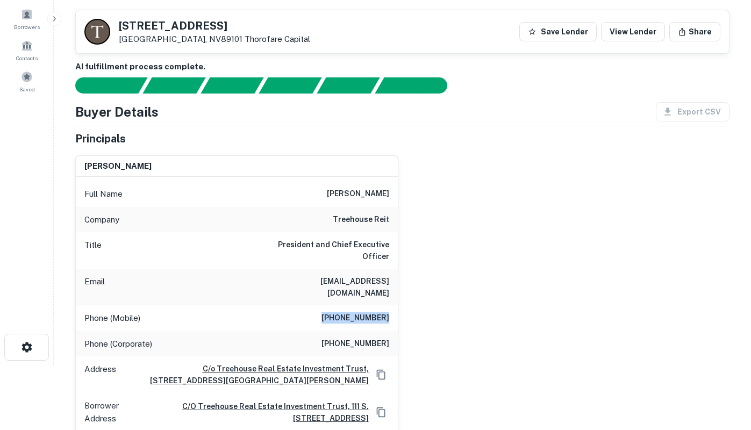
scroll to position [54, 0]
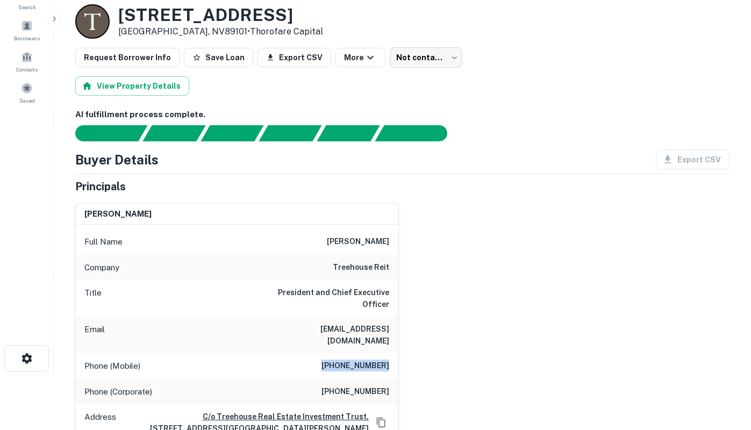
click at [17, 224] on div "Search Borrowers Contacts Saved" at bounding box center [26, 144] width 53 height 397
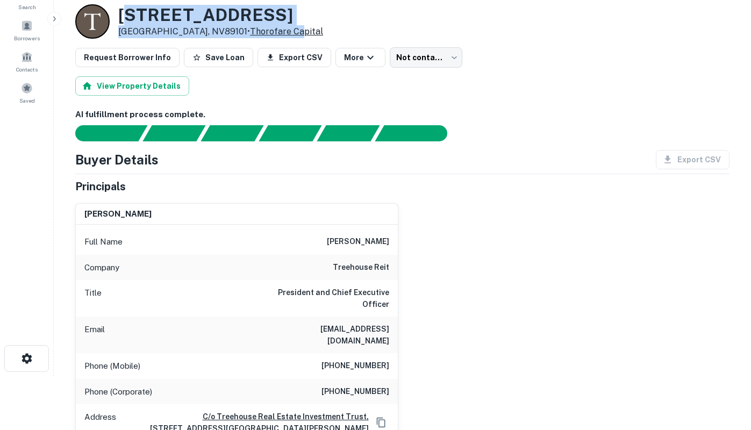
drag, startPoint x: 131, startPoint y: 13, endPoint x: 258, endPoint y: 28, distance: 127.7
click at [258, 28] on div "[STREET_ADDRESS] • Thorofare Capital" at bounding box center [220, 21] width 205 height 33
drag, startPoint x: 122, startPoint y: 18, endPoint x: 284, endPoint y: 30, distance: 162.2
click at [284, 30] on div "[STREET_ADDRESS] • Thorofare Capital" at bounding box center [402, 21] width 654 height 34
copy div "[STREET_ADDRESS] • Thorofare Capital"
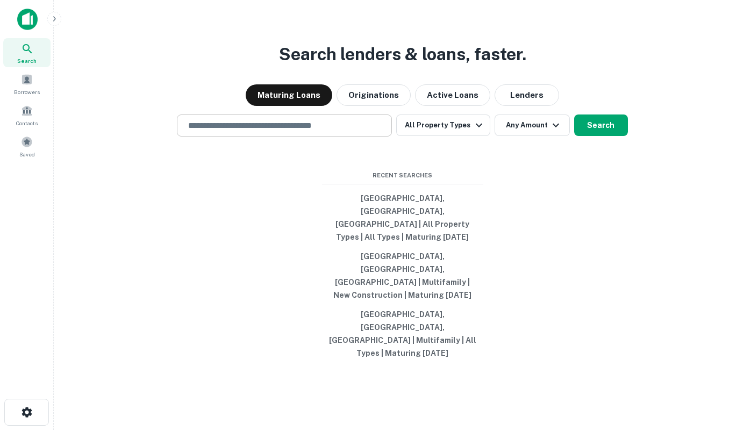
click at [286, 132] on input "text" at bounding box center [284, 125] width 205 height 12
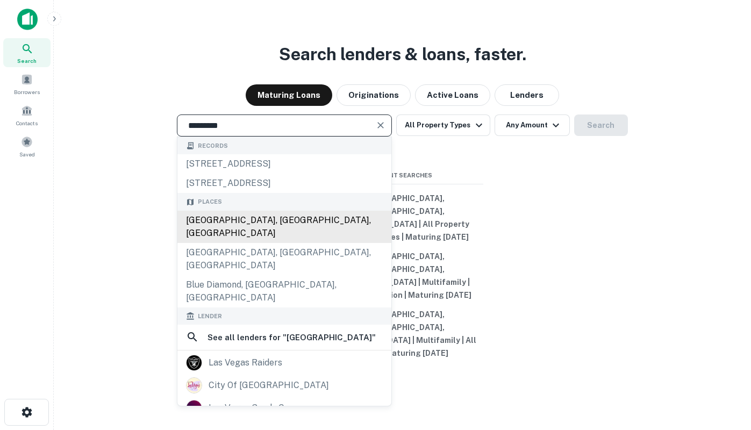
click at [269, 243] on div "[GEOGRAPHIC_DATA], [GEOGRAPHIC_DATA], [GEOGRAPHIC_DATA]" at bounding box center [284, 227] width 214 height 32
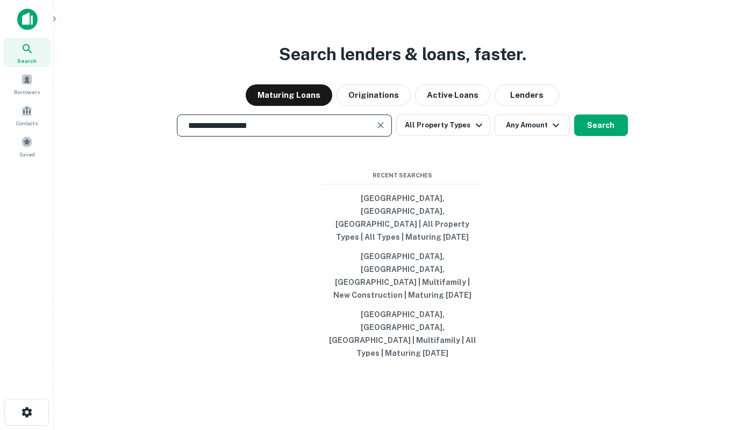
type input "**********"
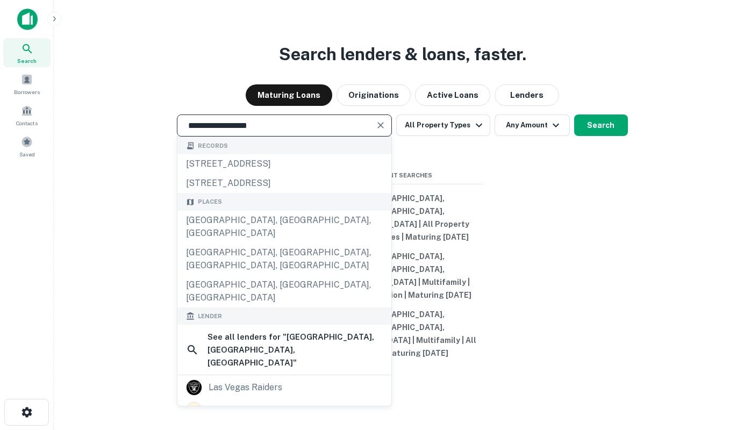
click at [90, 82] on div "**********" at bounding box center [402, 241] width 680 height 430
